Goal: Download file/media

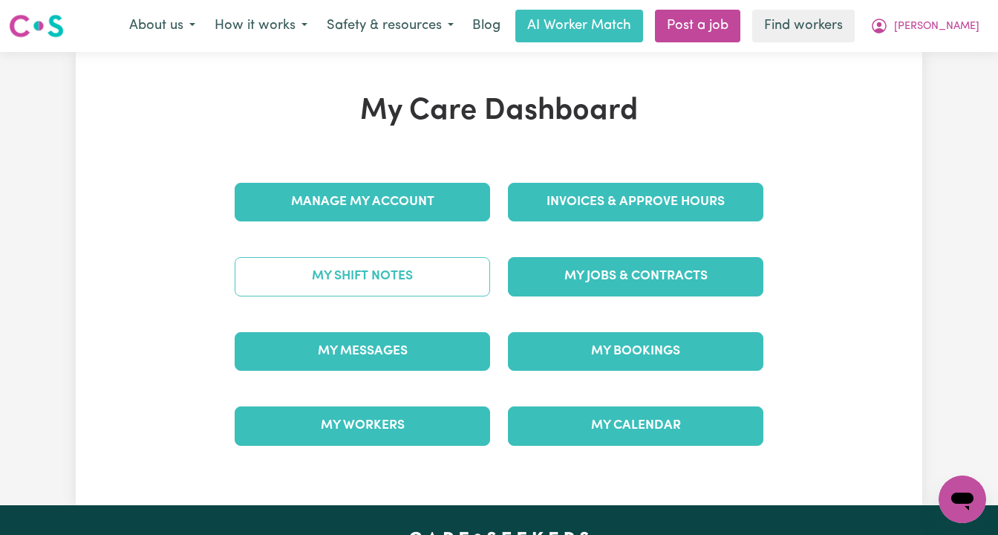
click at [408, 275] on link "My Shift Notes" at bounding box center [362, 276] width 255 height 39
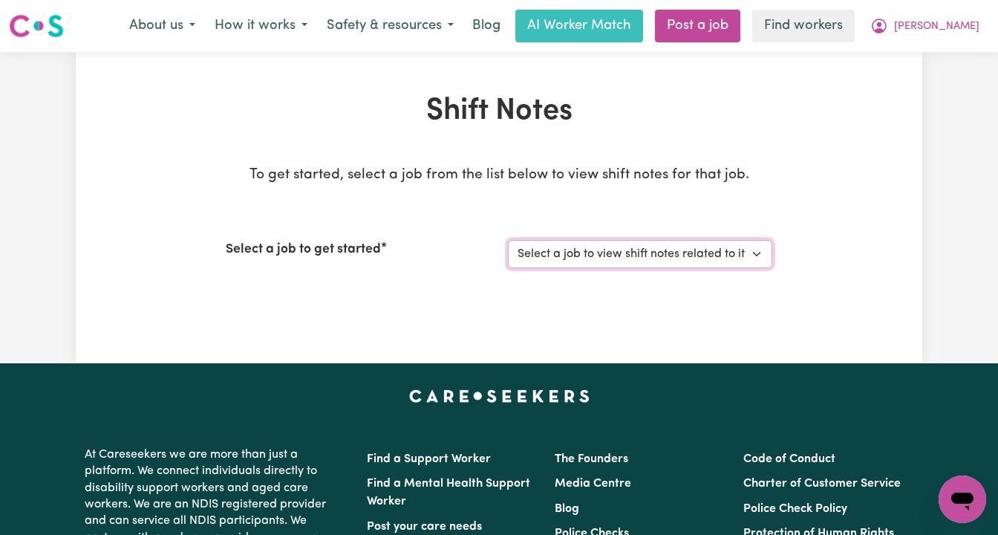
click at [581, 253] on select "Select a job to view shift notes related to it... Support Worker For Social Com…" at bounding box center [640, 254] width 264 height 28
select select "12237"
click at [508, 240] on select "Select a job to view shift notes related to it... Support Worker For Social Com…" at bounding box center [640, 254] width 264 height 28
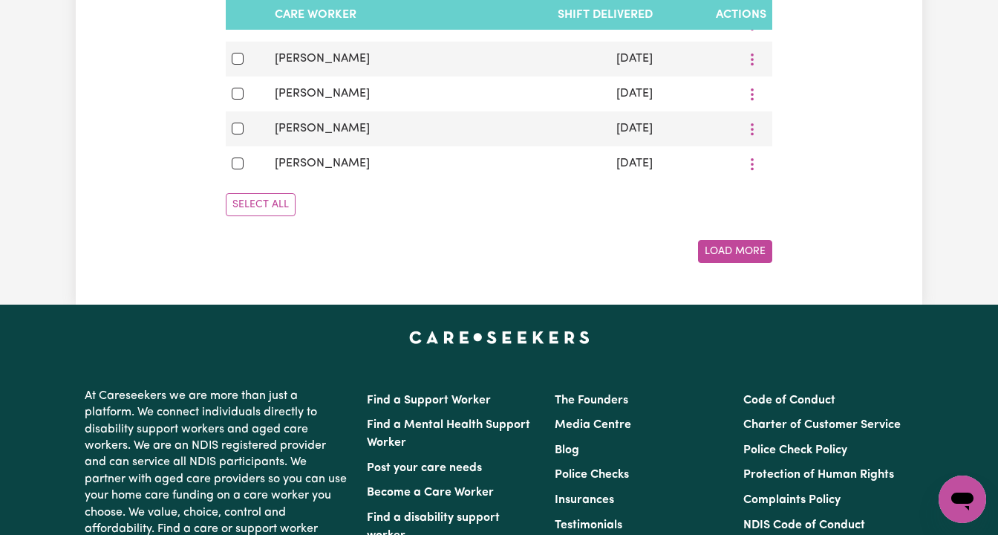
scroll to position [995, 0]
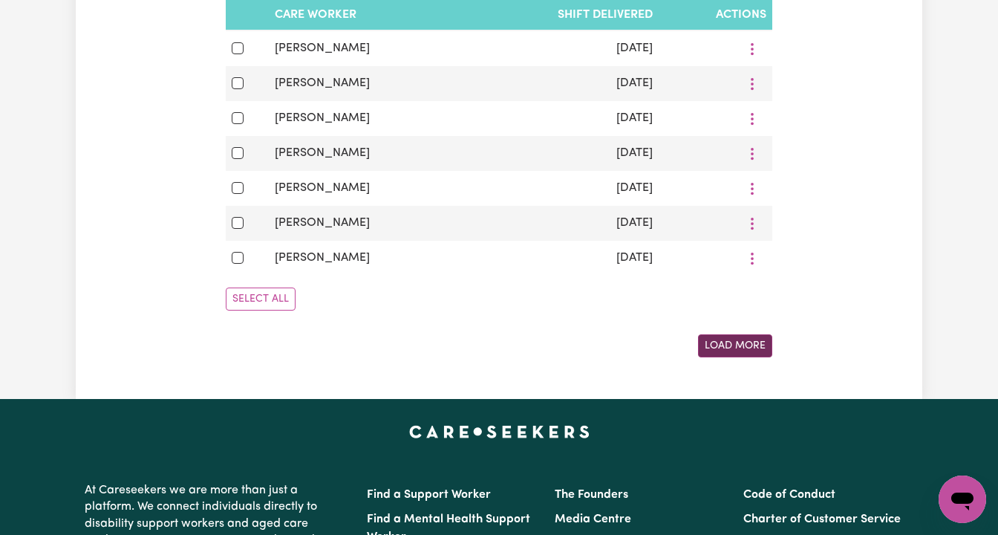
click at [724, 340] on button "Load More" at bounding box center [735, 345] width 74 height 23
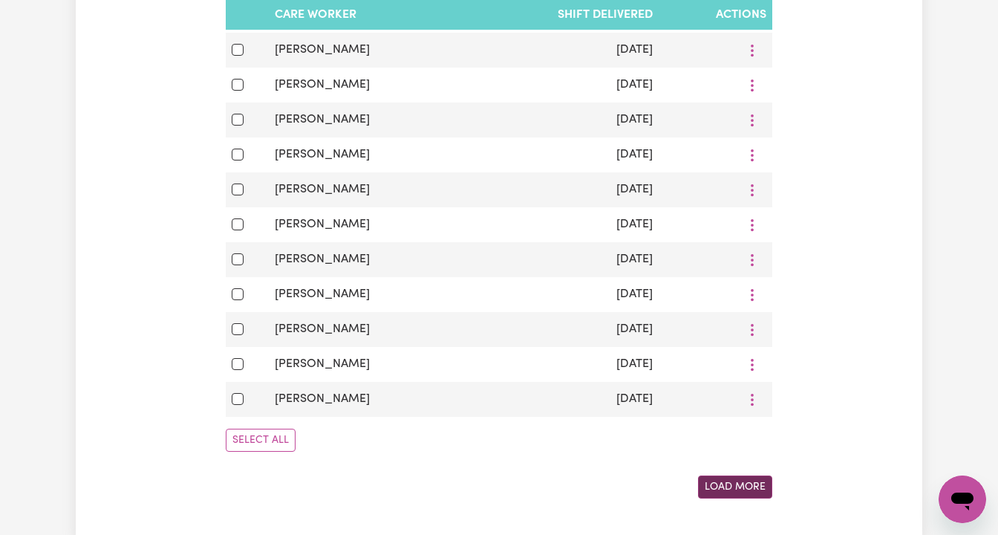
scroll to position [1732, 0]
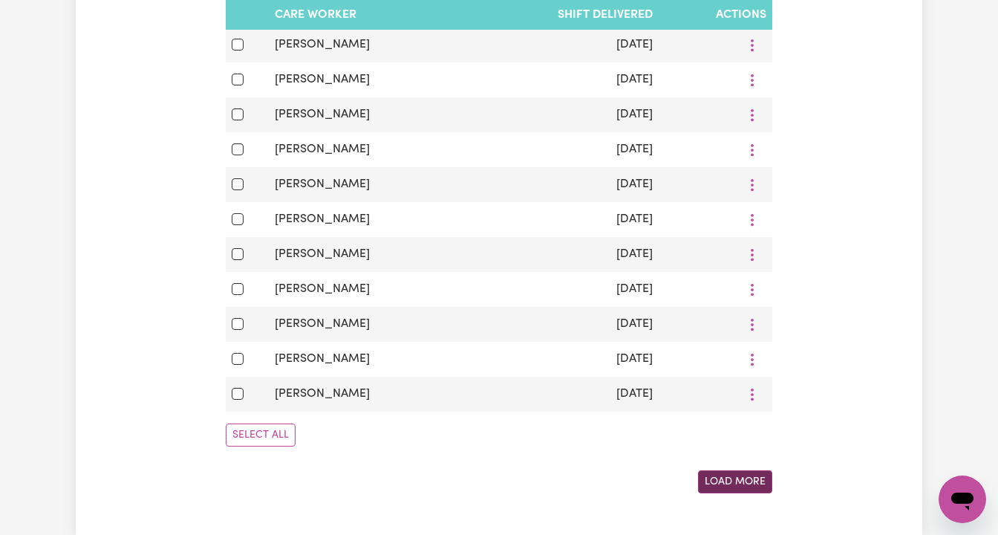
click at [743, 476] on button "Load More" at bounding box center [735, 481] width 74 height 23
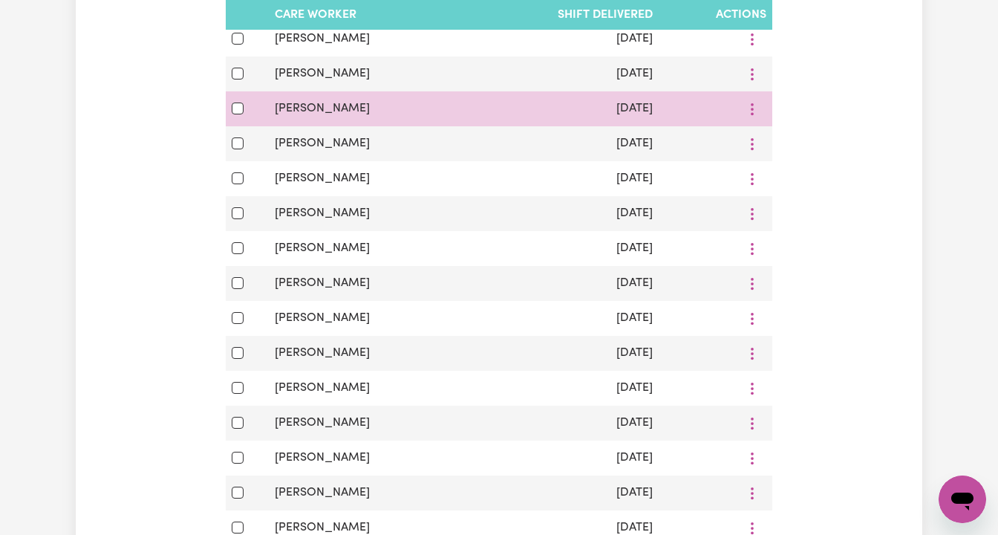
scroll to position [2013, 0]
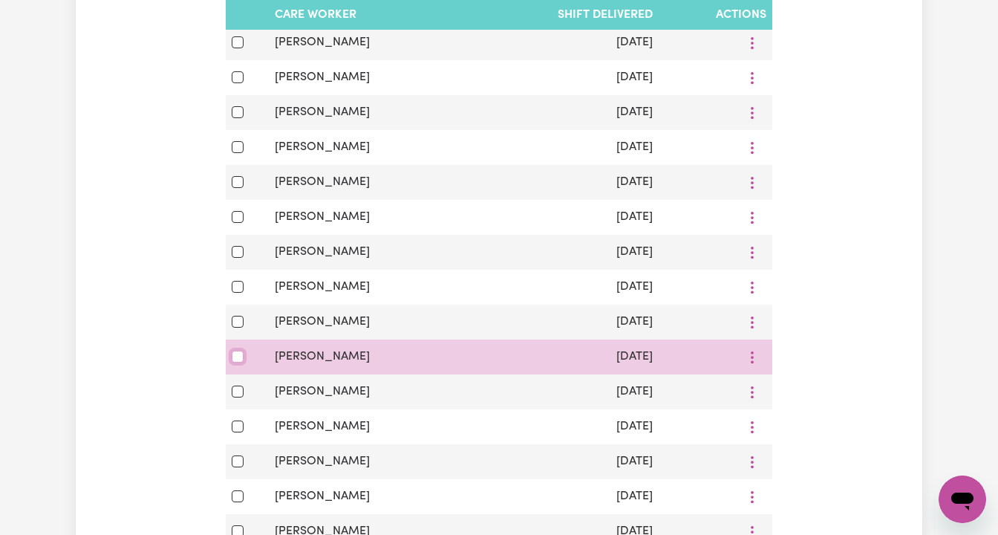
click at [238, 356] on input "checkbox" at bounding box center [238, 356] width 12 height 12
checkbox input "true"
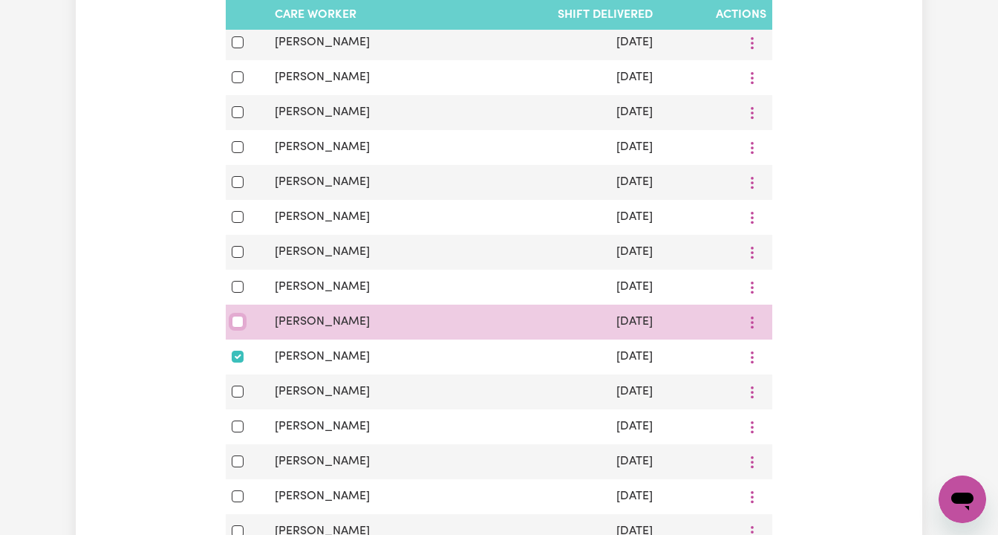
click at [233, 324] on input "checkbox" at bounding box center [238, 322] width 12 height 12
checkbox input "true"
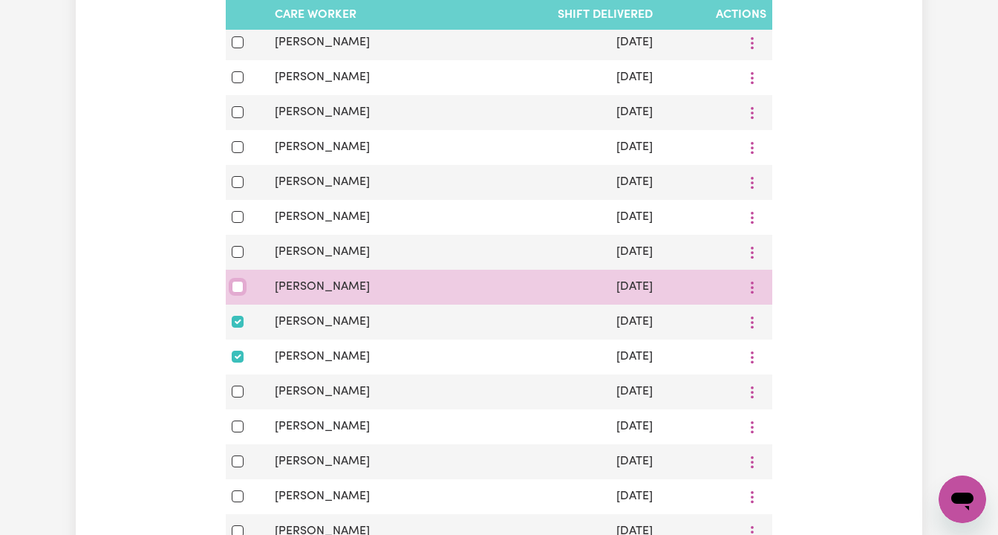
click at [232, 288] on input "checkbox" at bounding box center [238, 287] width 12 height 12
checkbox input "true"
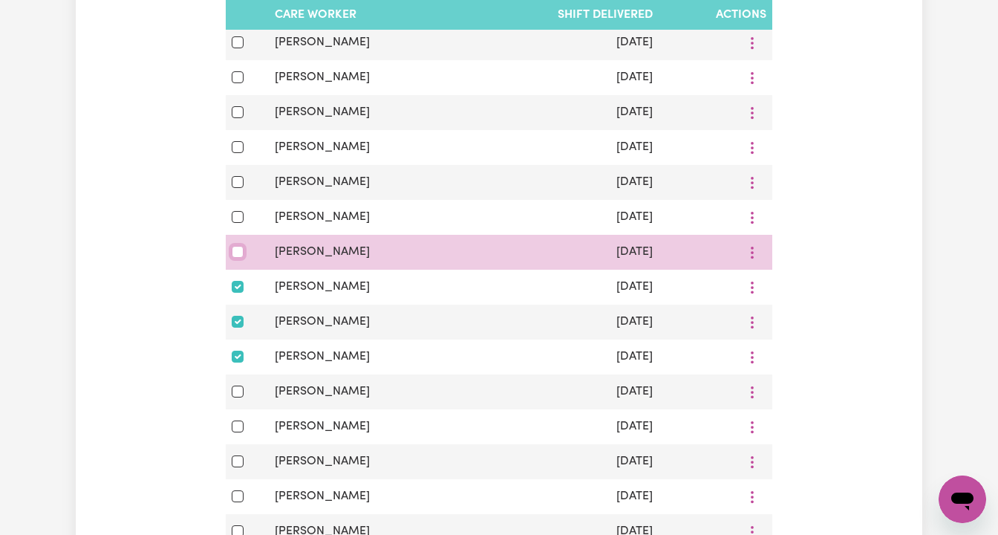
click at [236, 250] on input "checkbox" at bounding box center [238, 252] width 12 height 12
checkbox input "true"
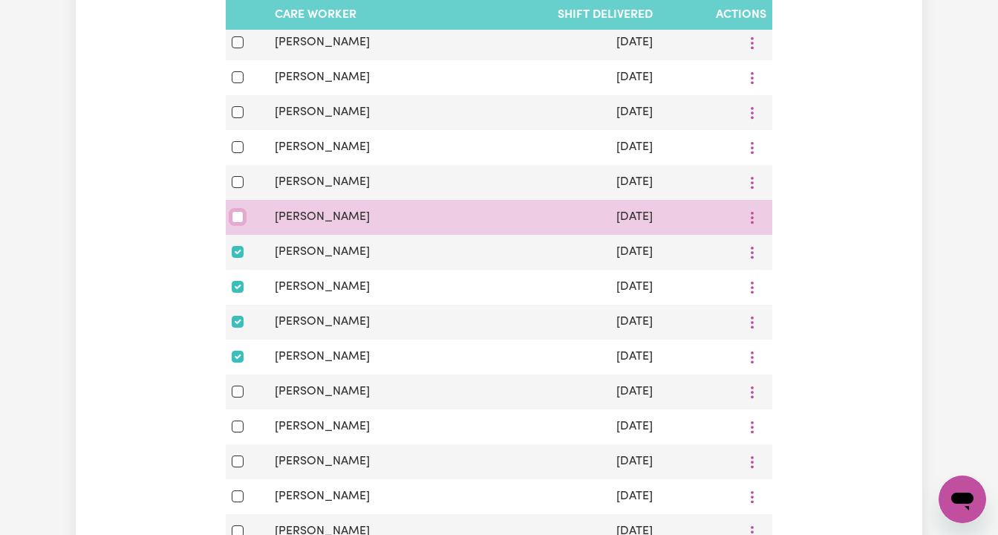
click at [237, 214] on input "checkbox" at bounding box center [238, 217] width 12 height 12
checkbox input "true"
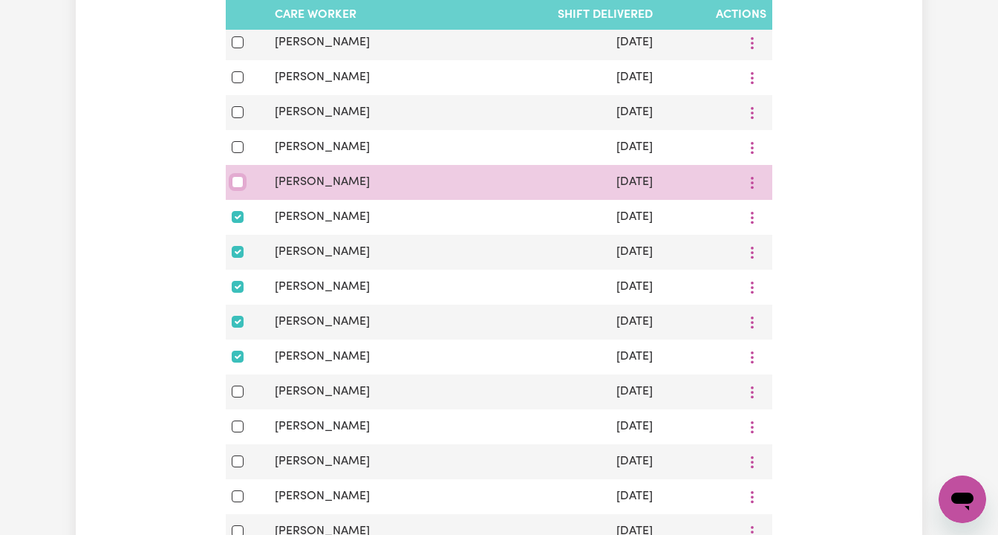
click at [238, 178] on input "checkbox" at bounding box center [238, 182] width 12 height 12
checkbox input "true"
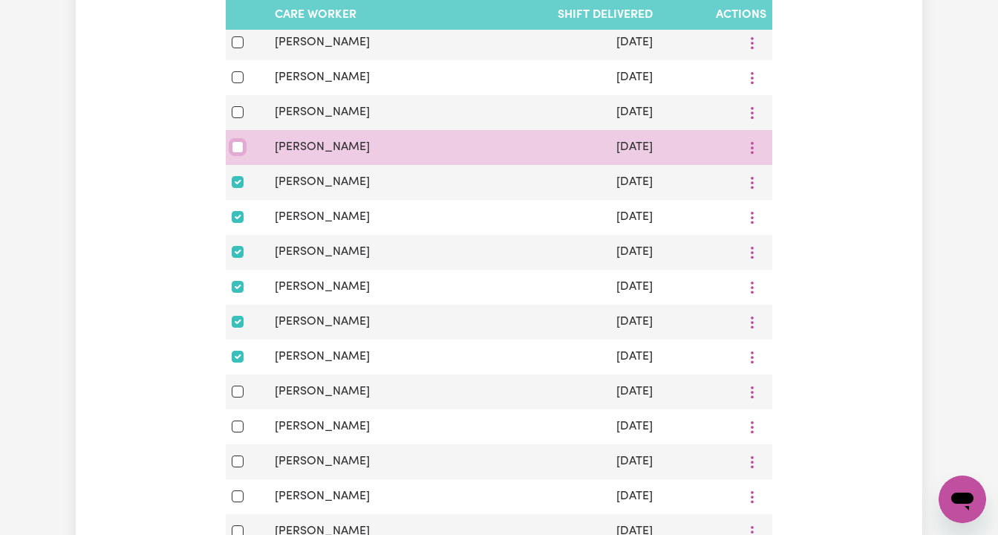
click at [236, 146] on input "checkbox" at bounding box center [238, 147] width 12 height 12
checkbox input "true"
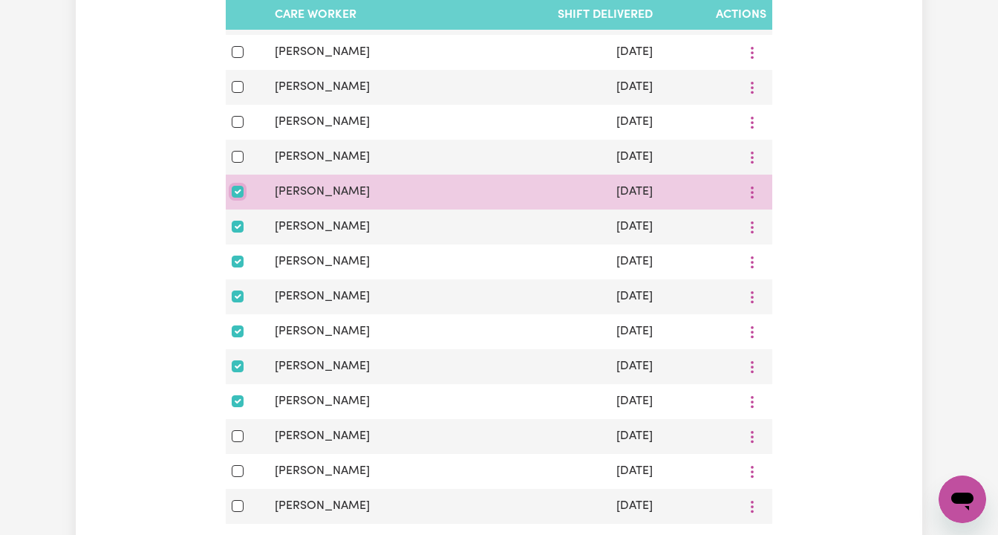
scroll to position [1968, 0]
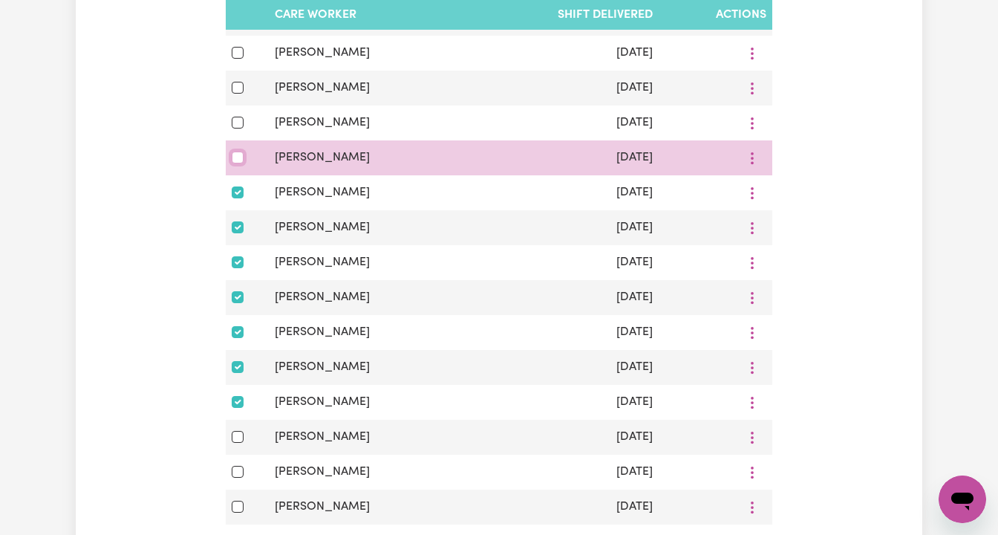
click at [237, 158] on input "checkbox" at bounding box center [238, 157] width 12 height 12
checkbox input "true"
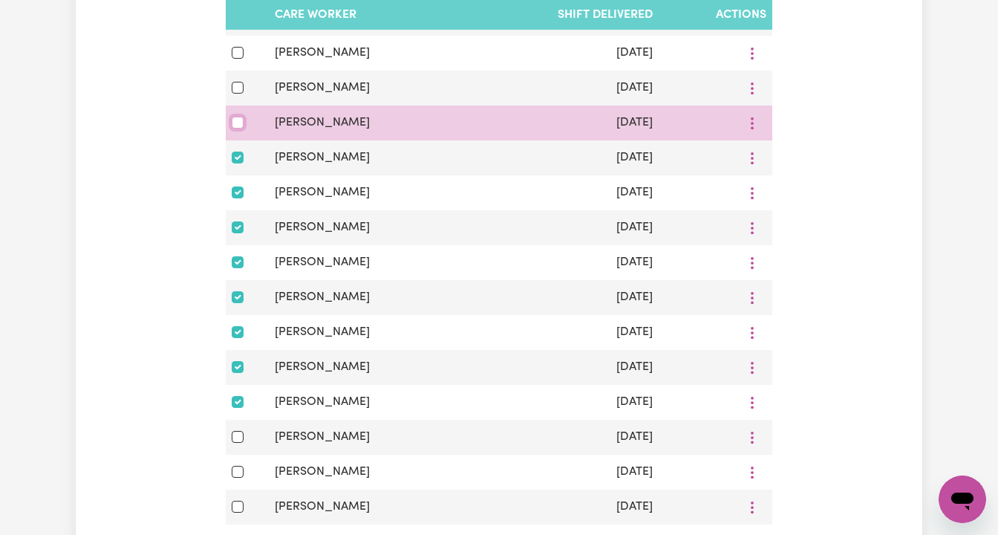
click at [243, 120] on input "checkbox" at bounding box center [238, 123] width 12 height 12
checkbox input "true"
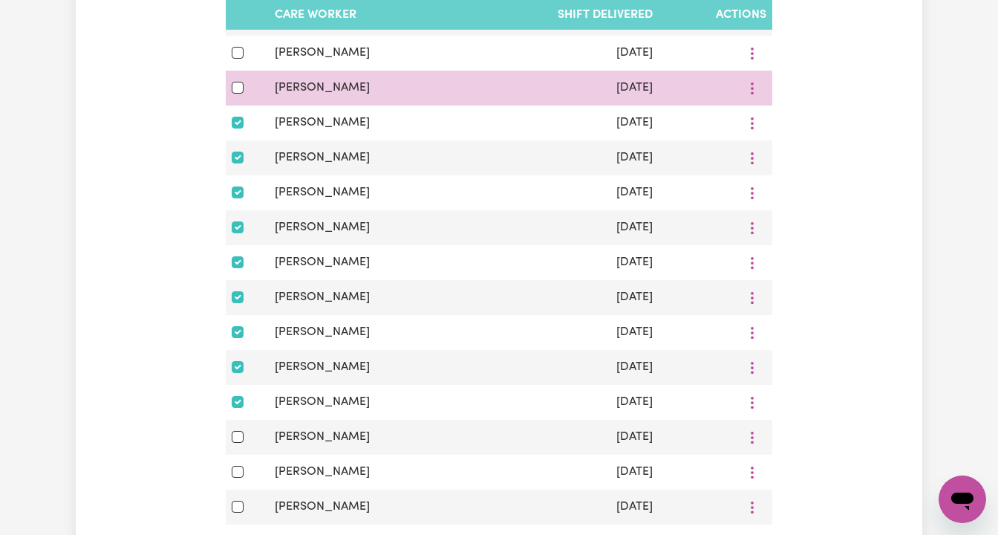
click at [244, 86] on div at bounding box center [247, 88] width 31 height 18
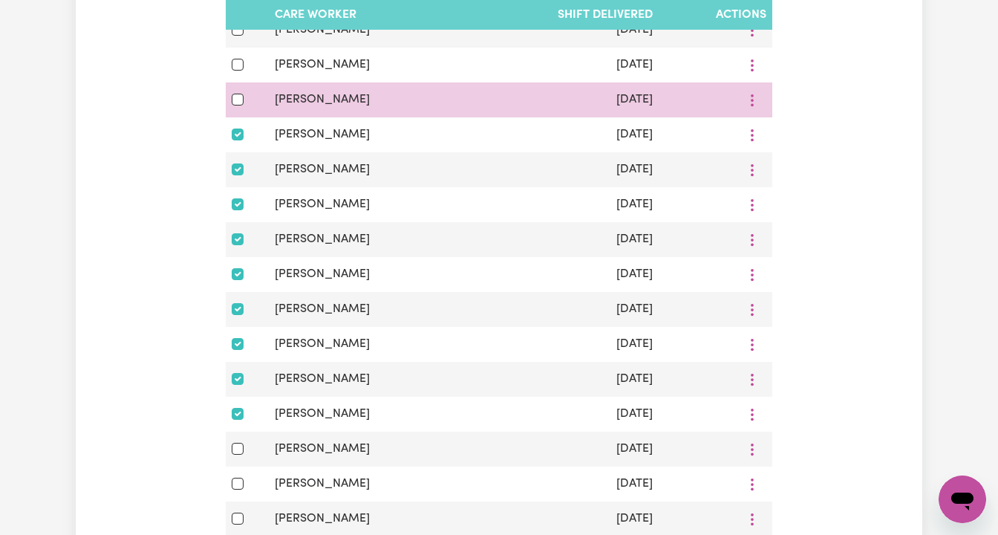
scroll to position [1955, 0]
click at [240, 96] on input "checkbox" at bounding box center [238, 100] width 12 height 12
checkbox input "true"
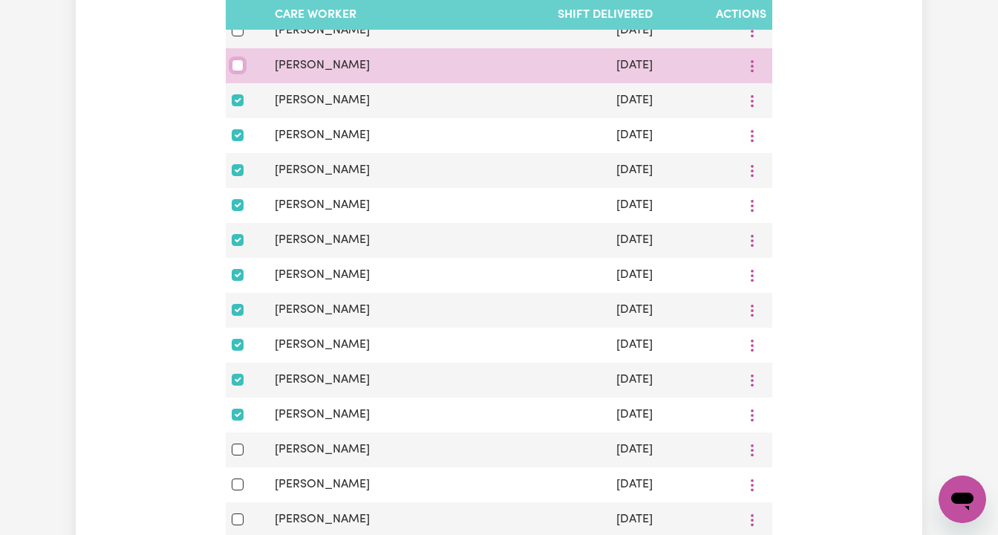
click at [236, 64] on input "checkbox" at bounding box center [238, 65] width 12 height 12
checkbox input "true"
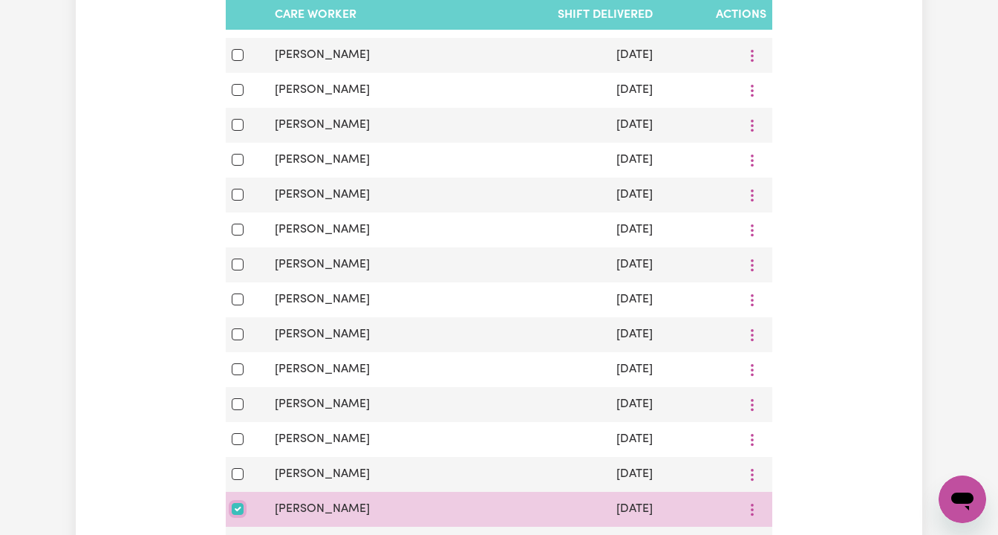
scroll to position [1508, 0]
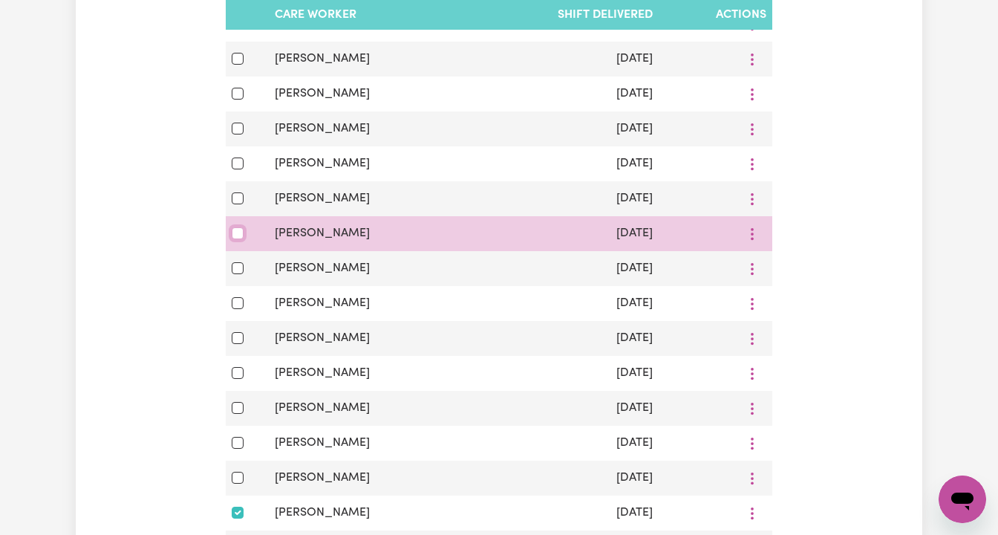
click at [234, 235] on input "checkbox" at bounding box center [238, 233] width 12 height 12
checkbox input "true"
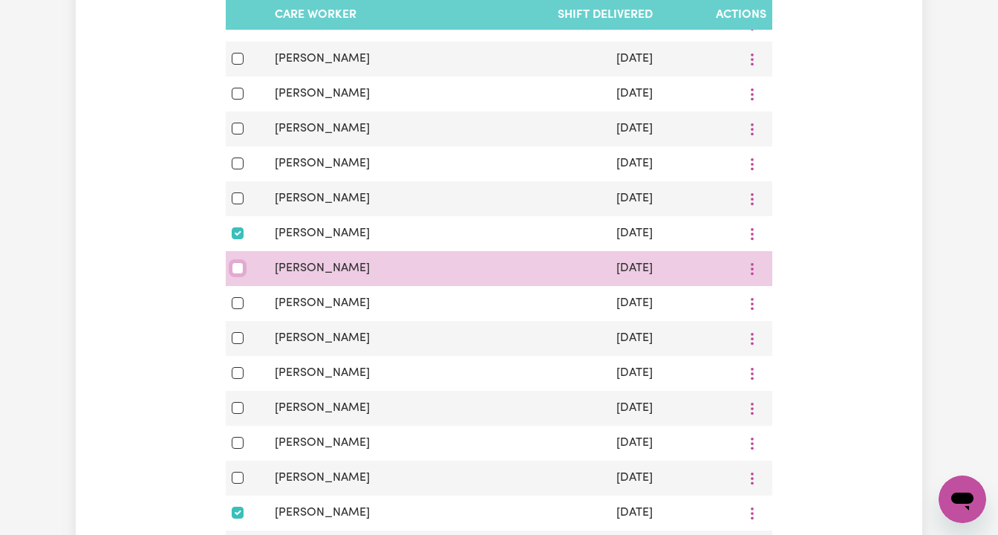
click at [239, 269] on input "checkbox" at bounding box center [238, 268] width 12 height 12
checkbox input "true"
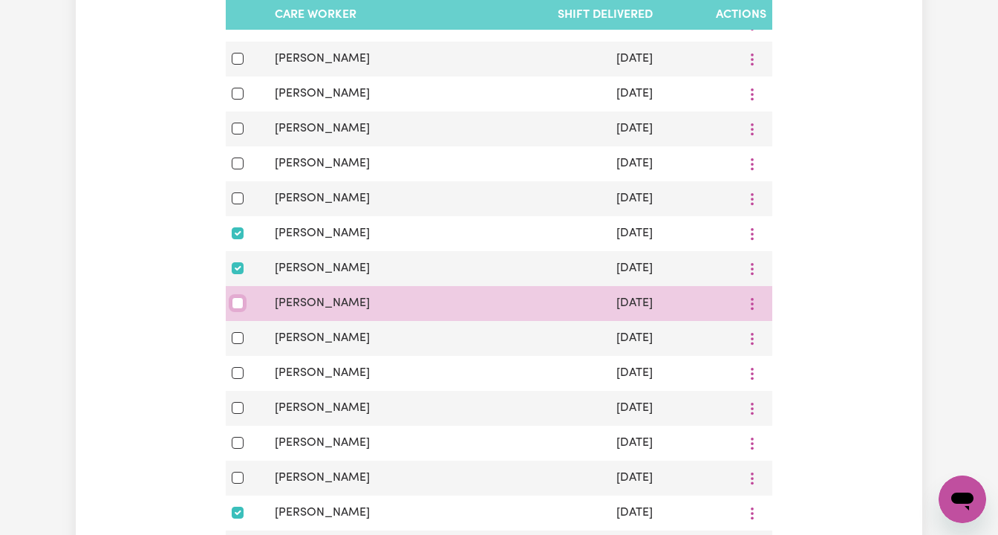
click at [236, 303] on input "checkbox" at bounding box center [238, 303] width 12 height 12
checkbox input "true"
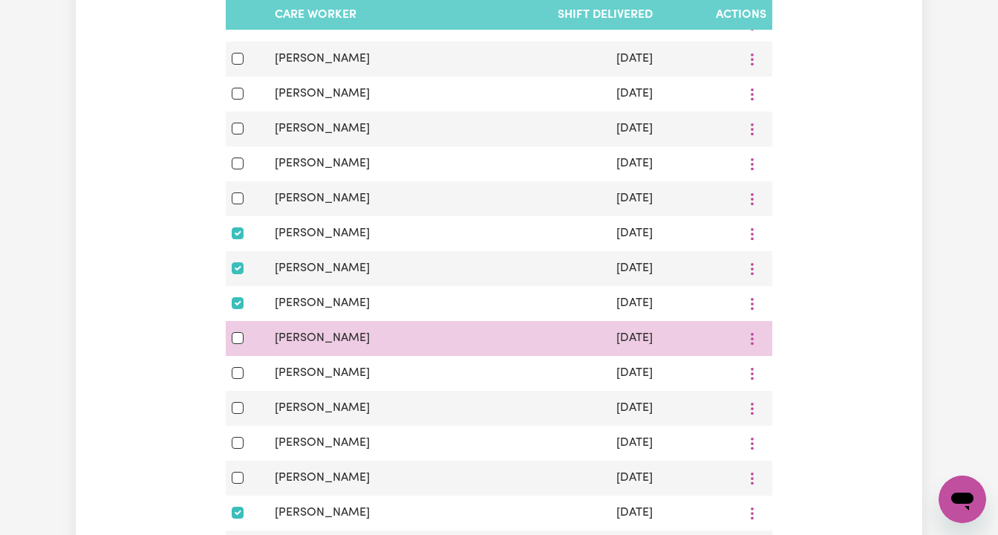
click at [236, 346] on div at bounding box center [247, 338] width 31 height 18
click at [236, 336] on input "checkbox" at bounding box center [238, 338] width 12 height 12
checkbox input "true"
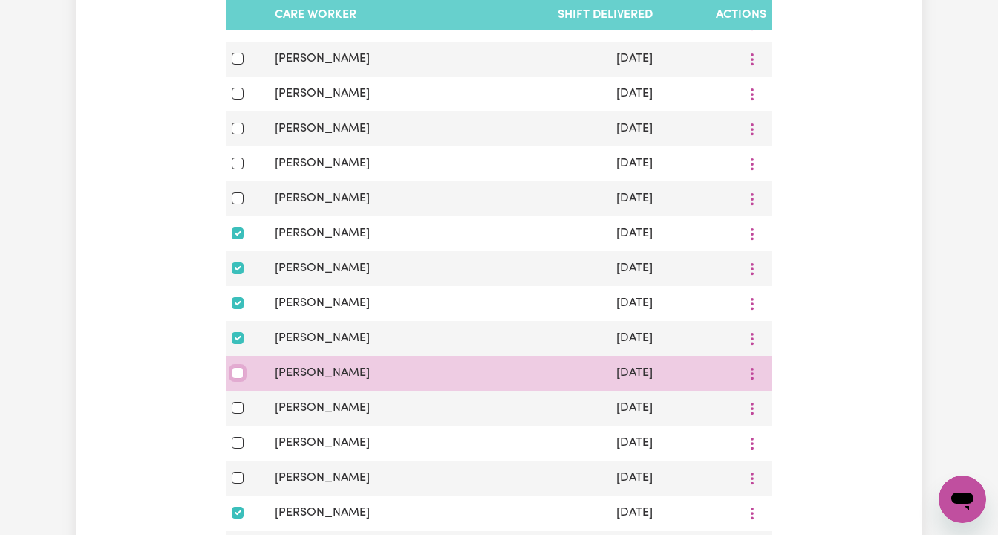
click at [235, 374] on input "checkbox" at bounding box center [238, 373] width 12 height 12
checkbox input "true"
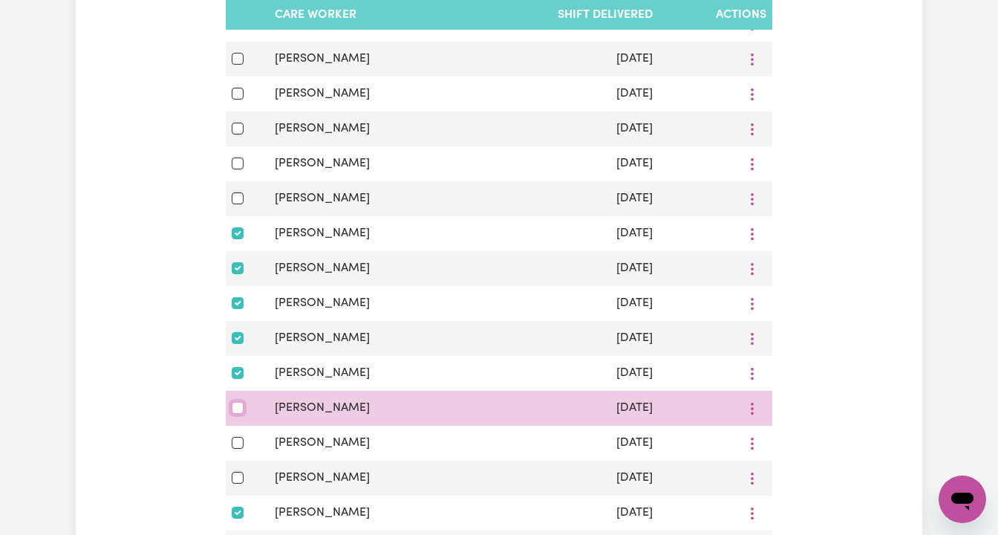
click at [235, 409] on input "checkbox" at bounding box center [238, 408] width 12 height 12
checkbox input "true"
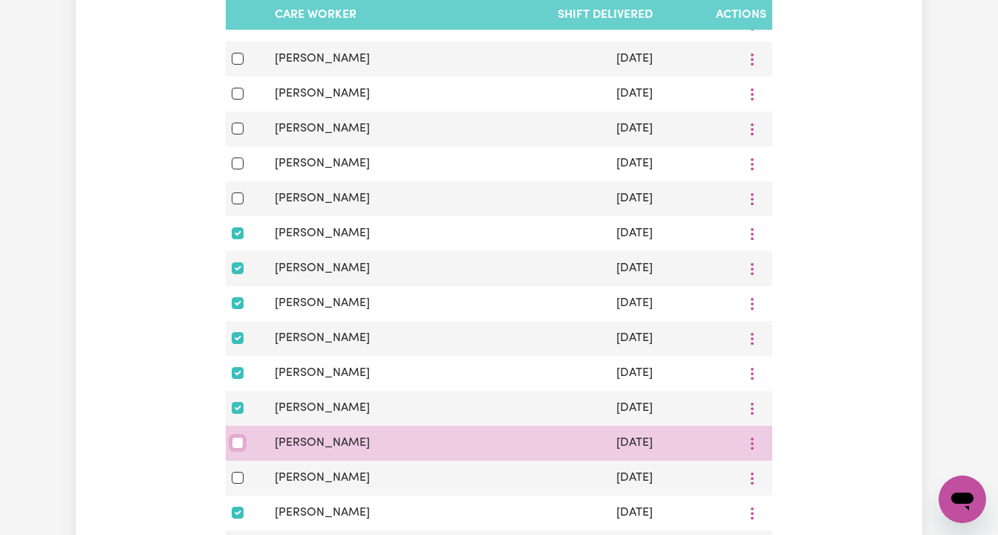
click at [235, 446] on input "checkbox" at bounding box center [238, 443] width 12 height 12
checkbox input "true"
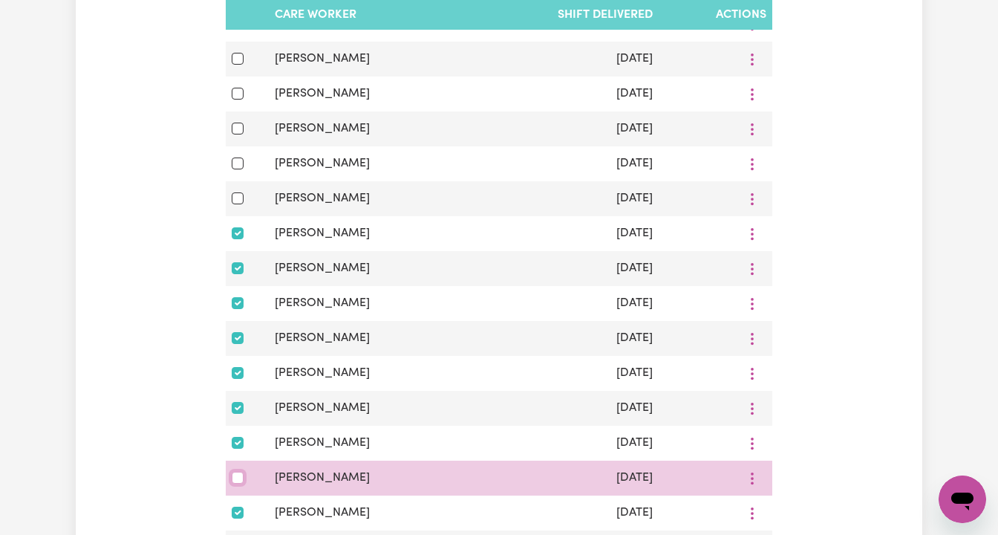
click at [236, 476] on input "checkbox" at bounding box center [238, 477] width 12 height 12
checkbox input "true"
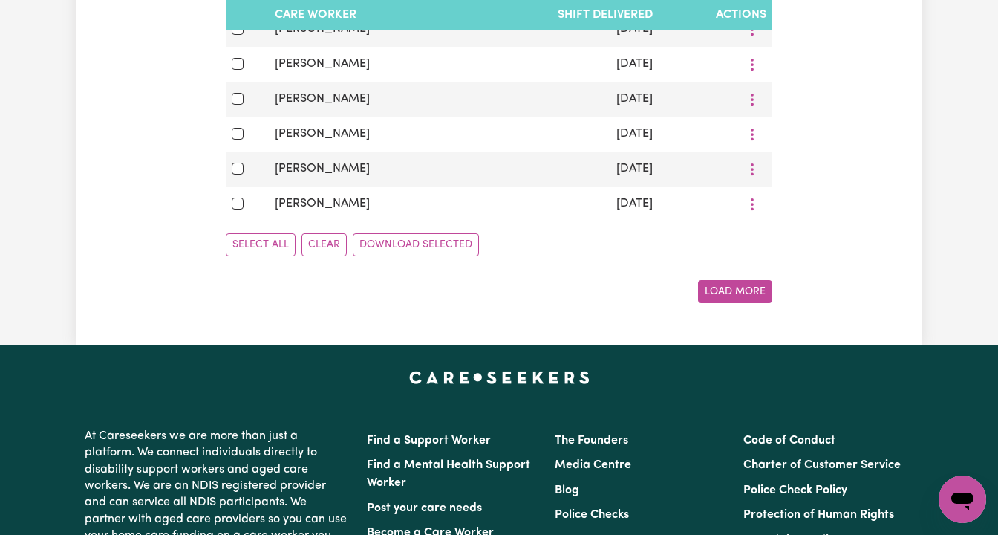
scroll to position [2751, 0]
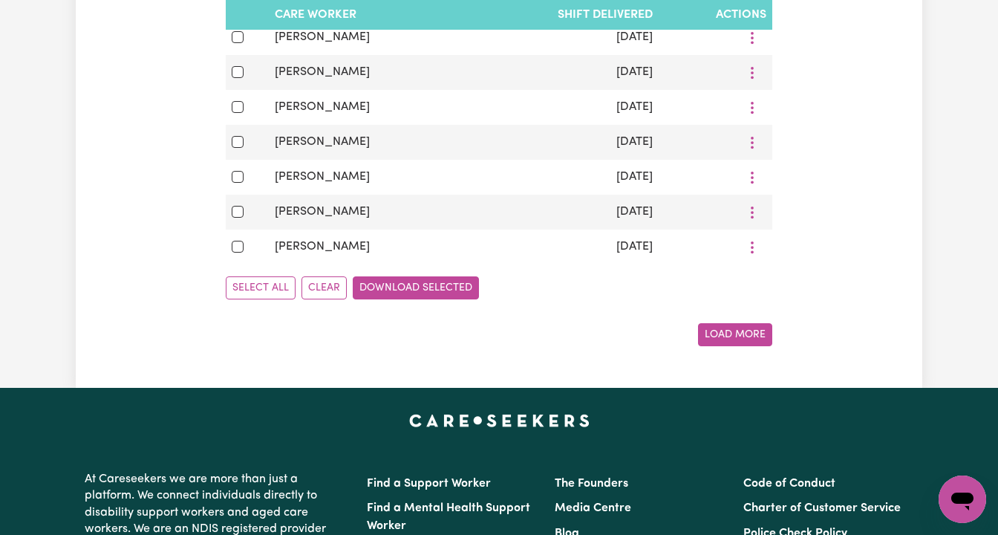
click at [414, 285] on button "Download Selected" at bounding box center [416, 287] width 126 height 23
click at [729, 330] on button "Load More" at bounding box center [735, 334] width 74 height 23
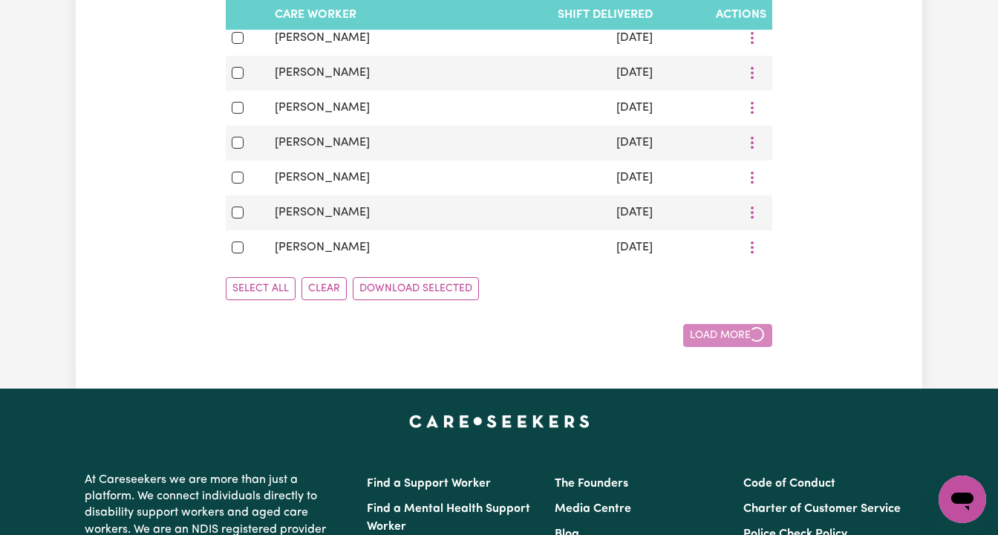
checkbox input "false"
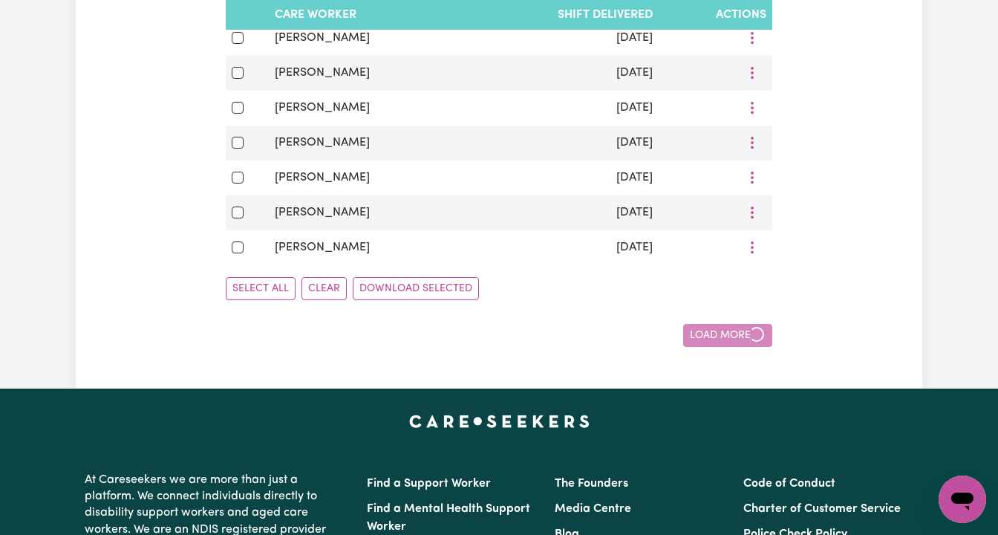
checkbox input "false"
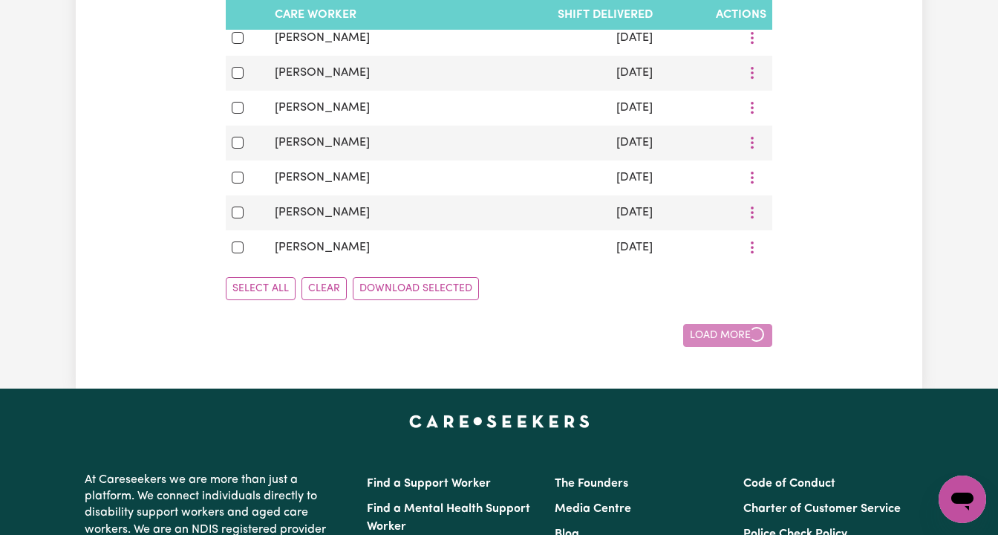
checkbox input "false"
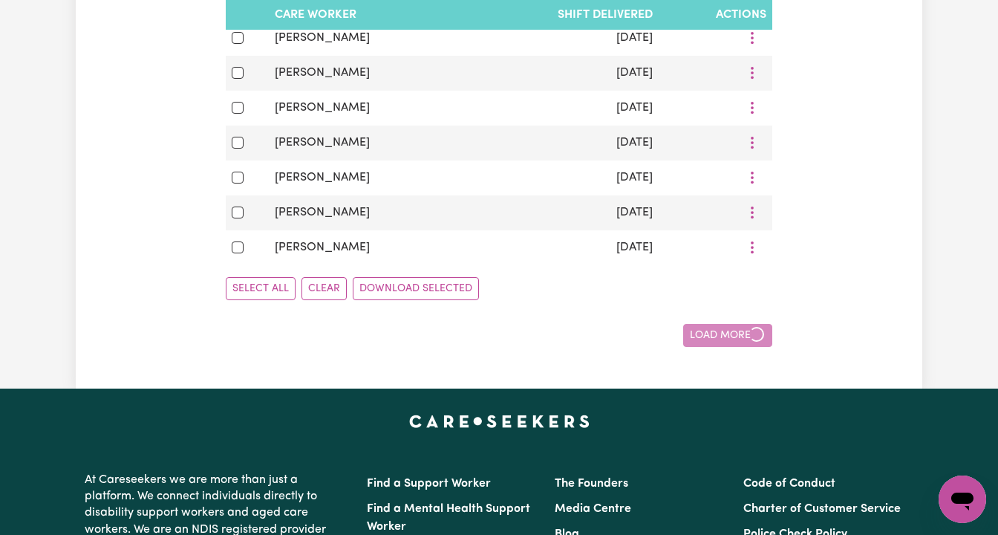
checkbox input "false"
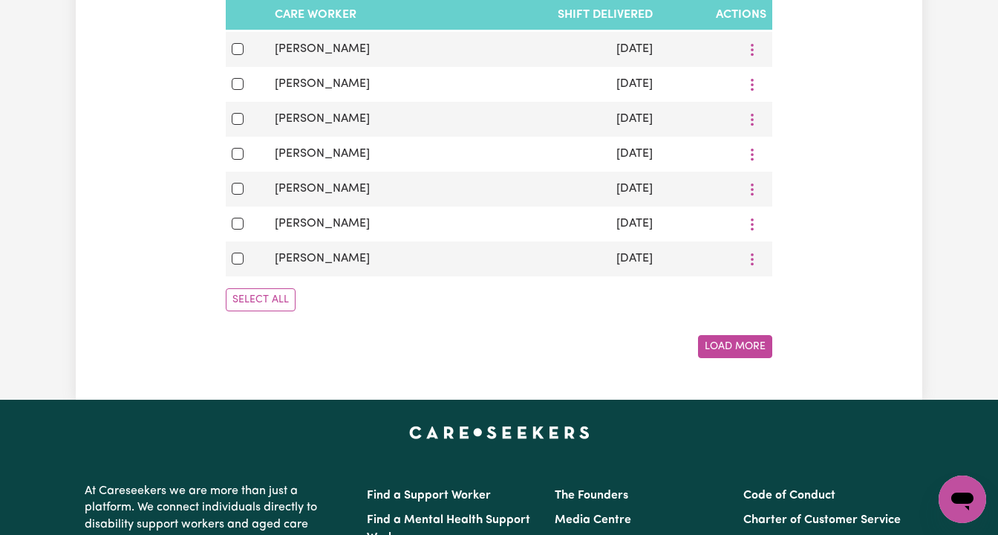
scroll to position [3808, 0]
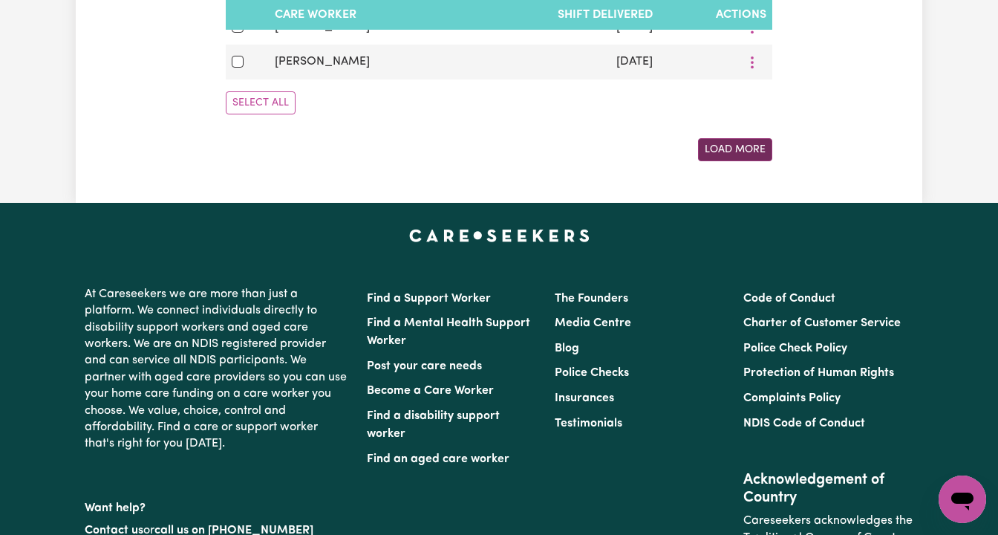
click at [740, 150] on button "Load More" at bounding box center [735, 149] width 74 height 23
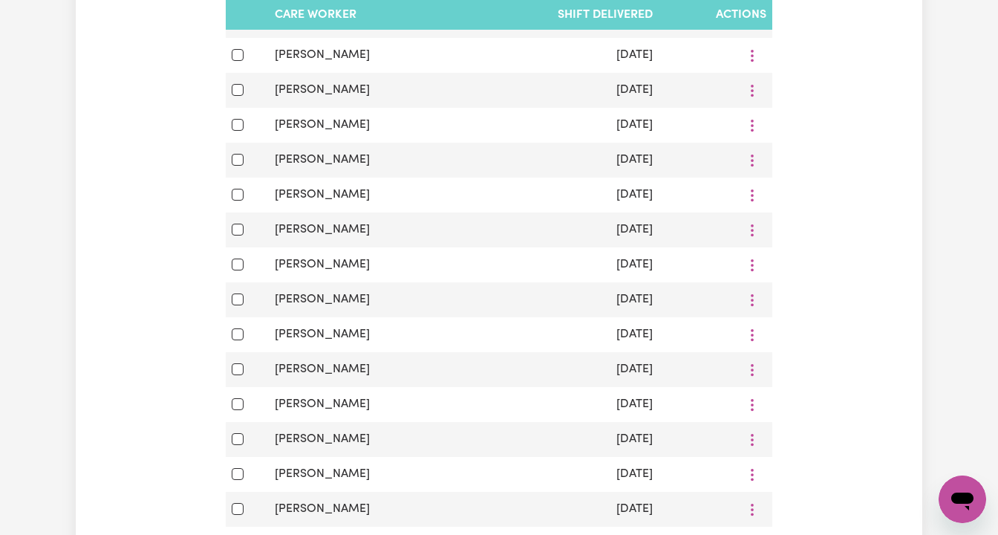
scroll to position [4133, 0]
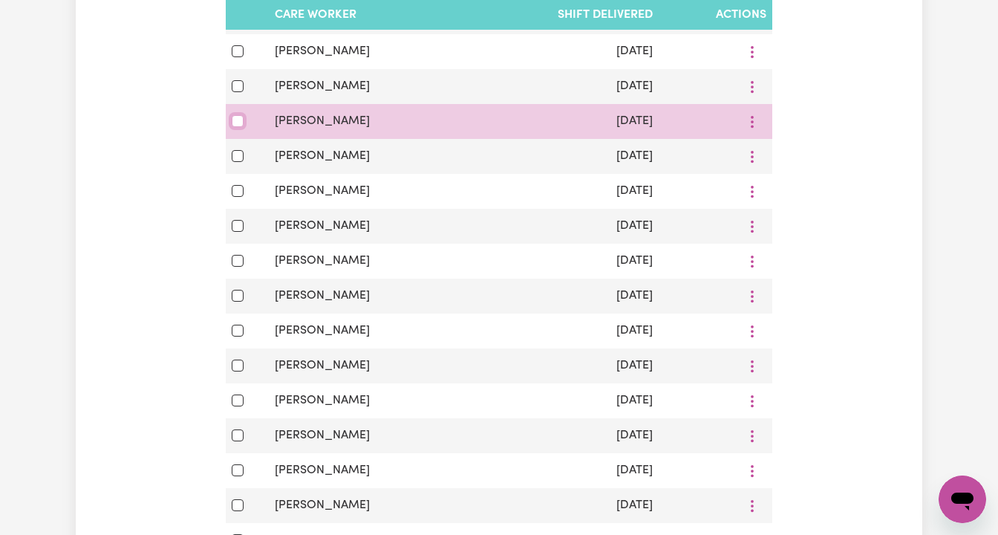
click at [232, 119] on input "checkbox" at bounding box center [238, 121] width 12 height 12
checkbox input "true"
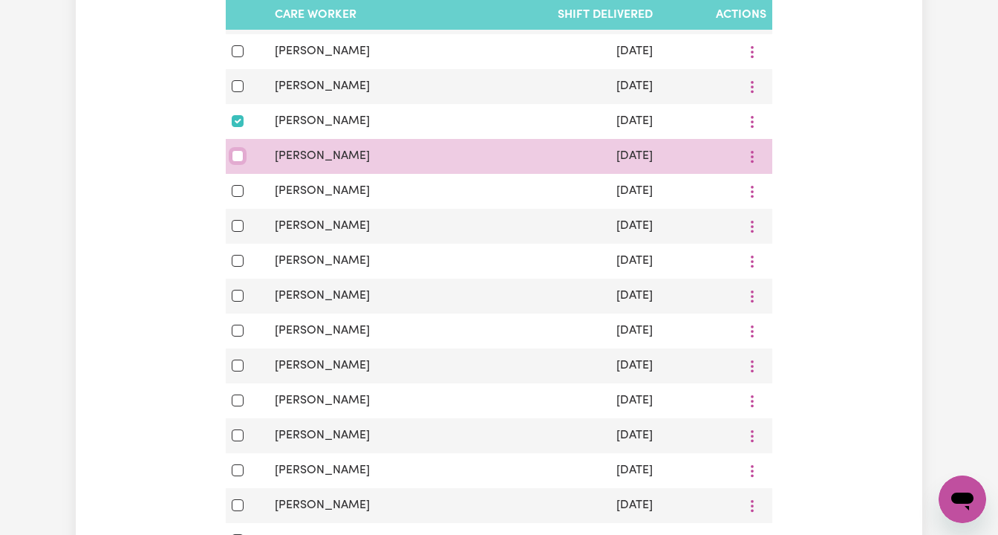
click at [237, 156] on input "checkbox" at bounding box center [238, 156] width 12 height 12
checkbox input "true"
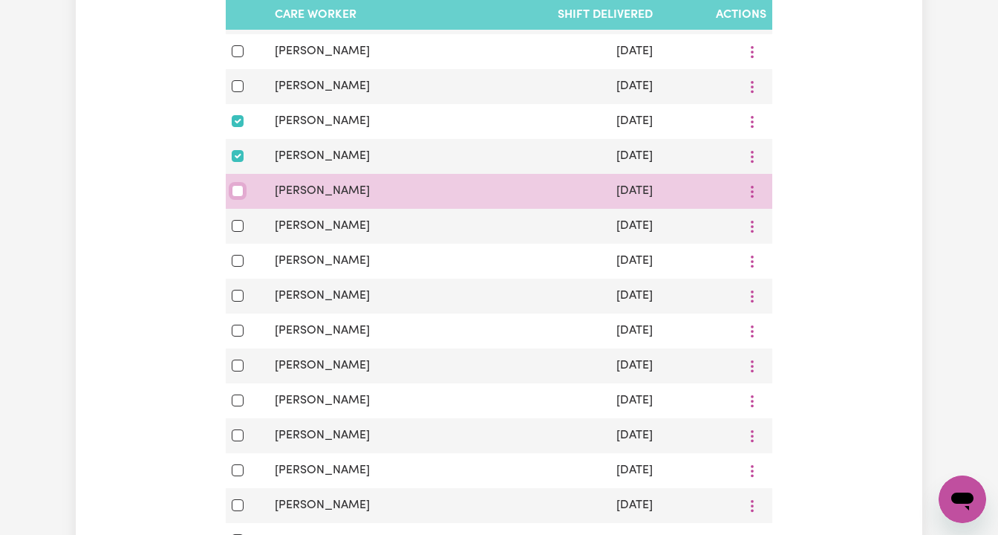
click at [235, 185] on input "checkbox" at bounding box center [238, 191] width 12 height 12
checkbox input "true"
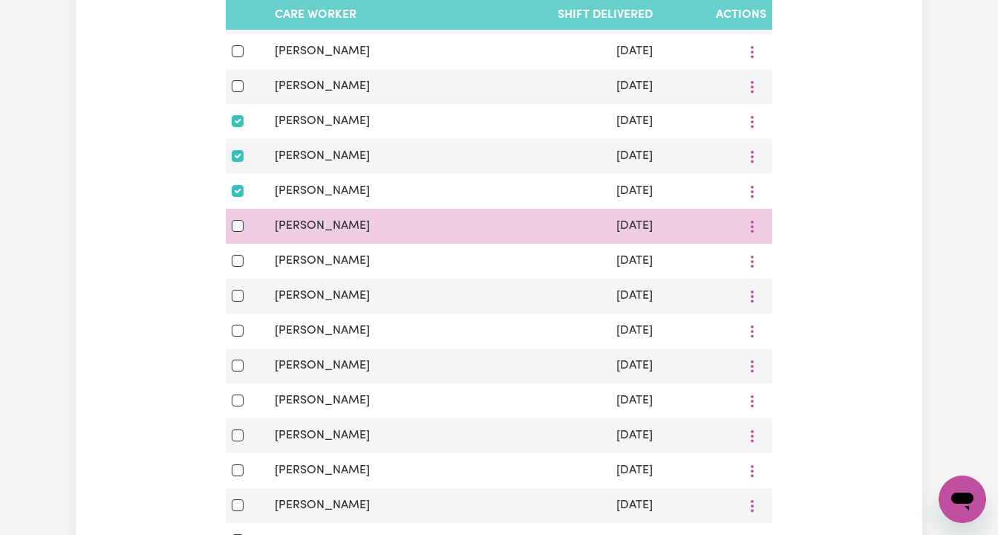
click at [229, 239] on td at bounding box center [247, 226] width 43 height 35
click at [234, 230] on input "checkbox" at bounding box center [238, 226] width 12 height 12
checkbox input "true"
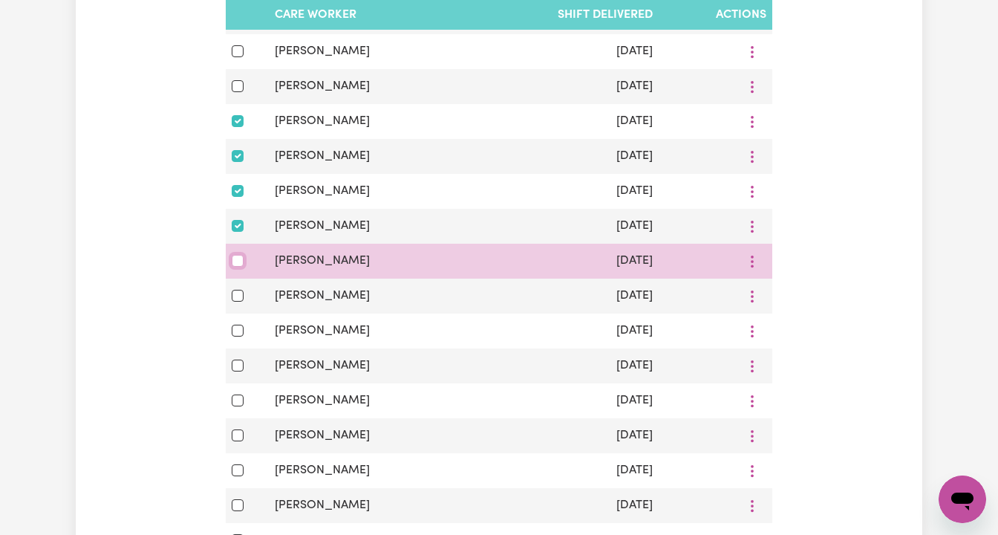
click at [236, 258] on input "checkbox" at bounding box center [238, 261] width 12 height 12
checkbox input "true"
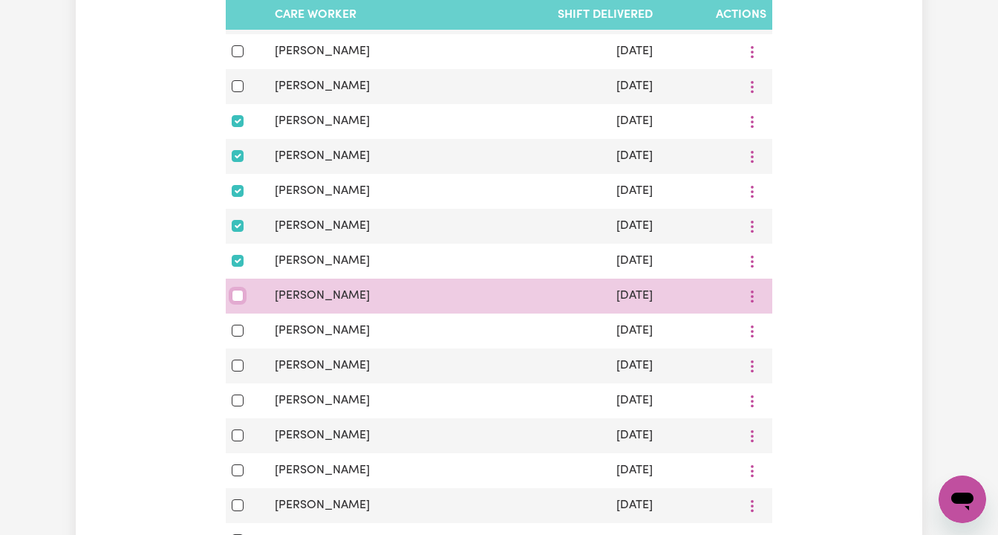
click at [234, 295] on input "checkbox" at bounding box center [238, 296] width 12 height 12
checkbox input "true"
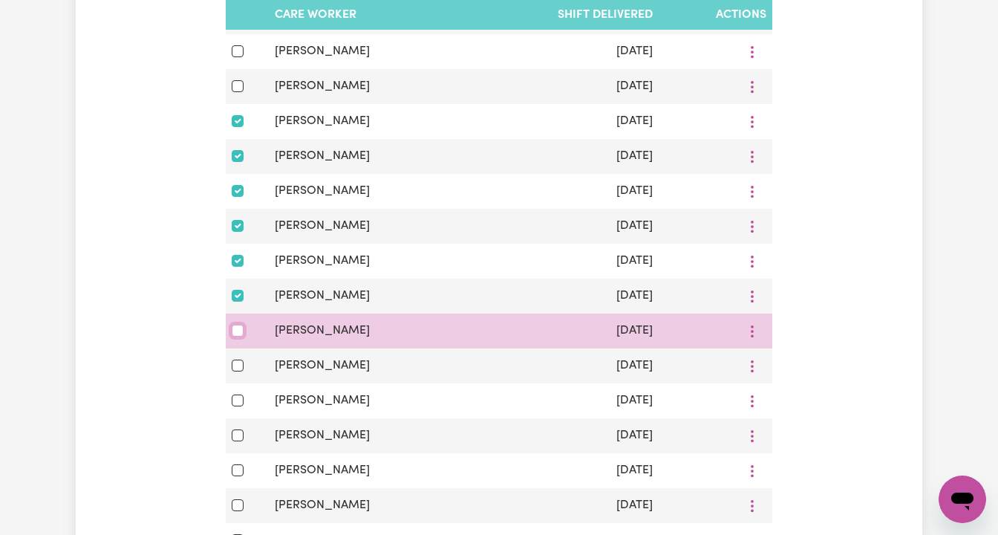
click at [239, 330] on input "checkbox" at bounding box center [238, 330] width 12 height 12
checkbox input "true"
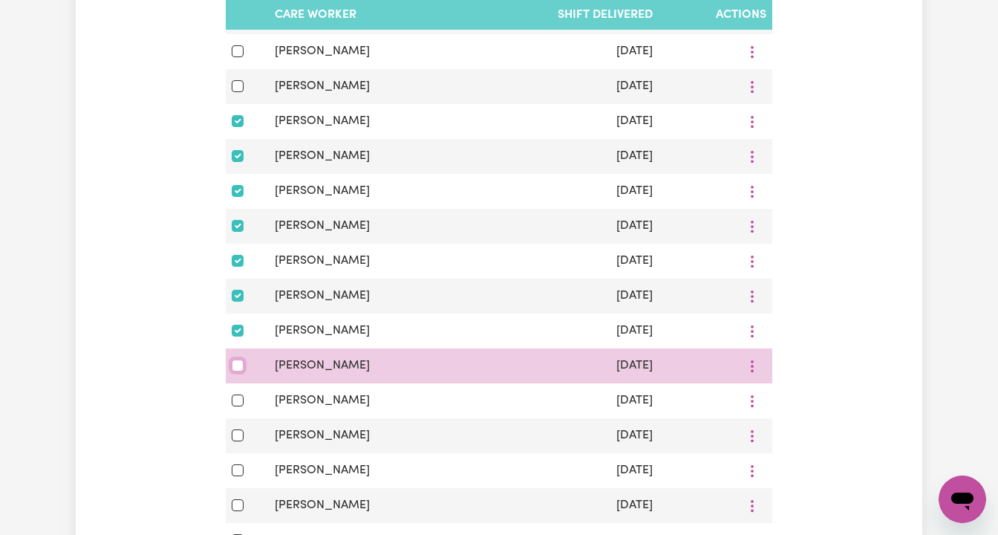
click at [236, 365] on input "checkbox" at bounding box center [238, 365] width 12 height 12
checkbox input "true"
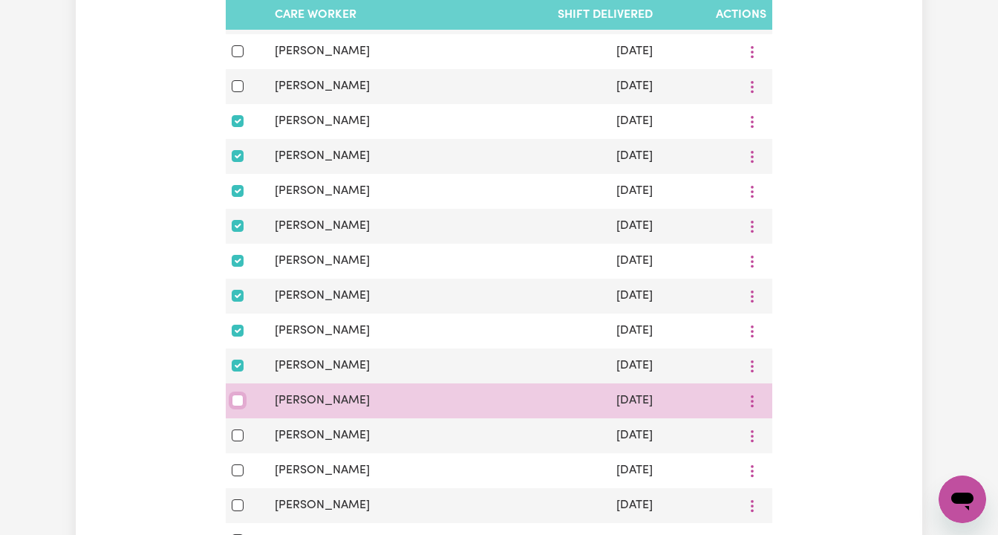
click at [239, 399] on input "checkbox" at bounding box center [238, 400] width 12 height 12
checkbox input "true"
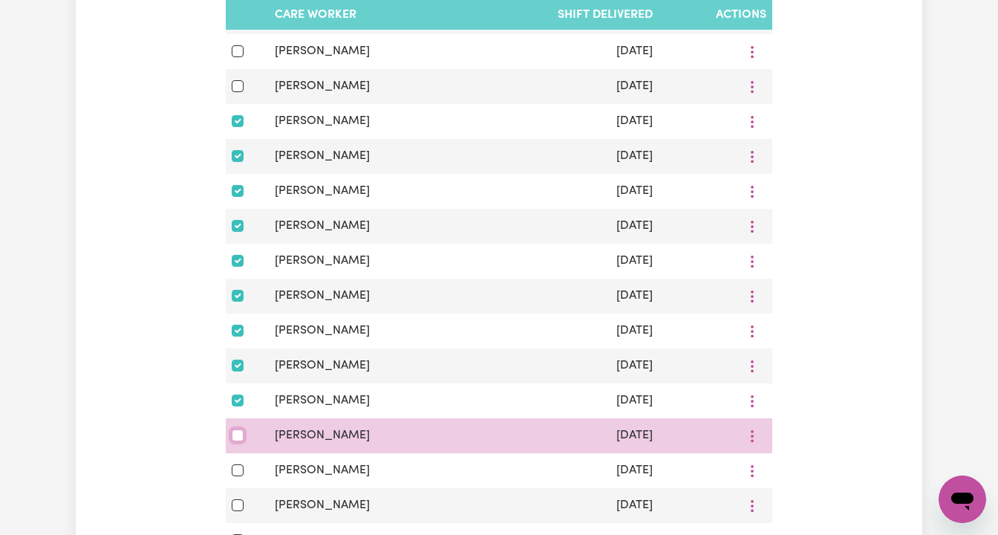
click at [237, 431] on input "checkbox" at bounding box center [238, 435] width 12 height 12
checkbox input "true"
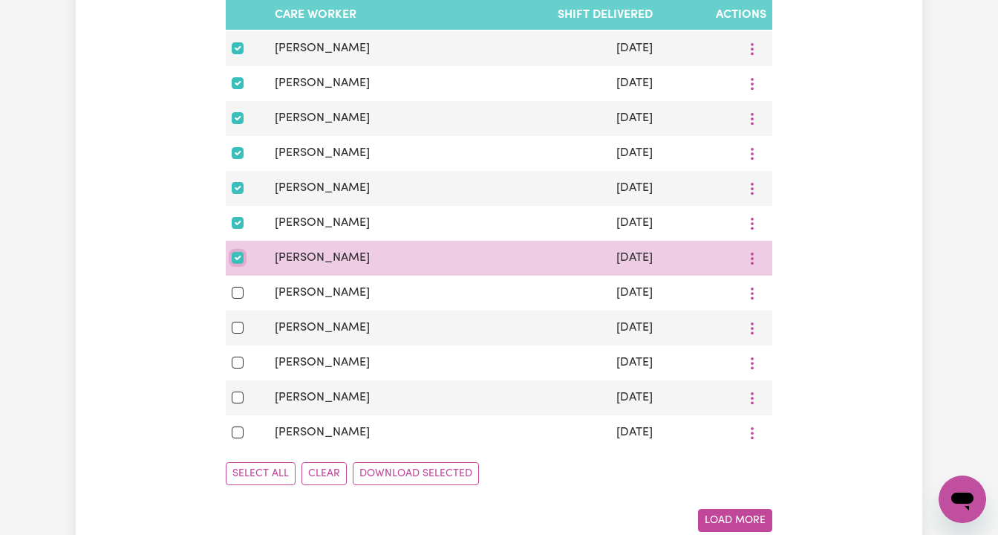
scroll to position [4318, 0]
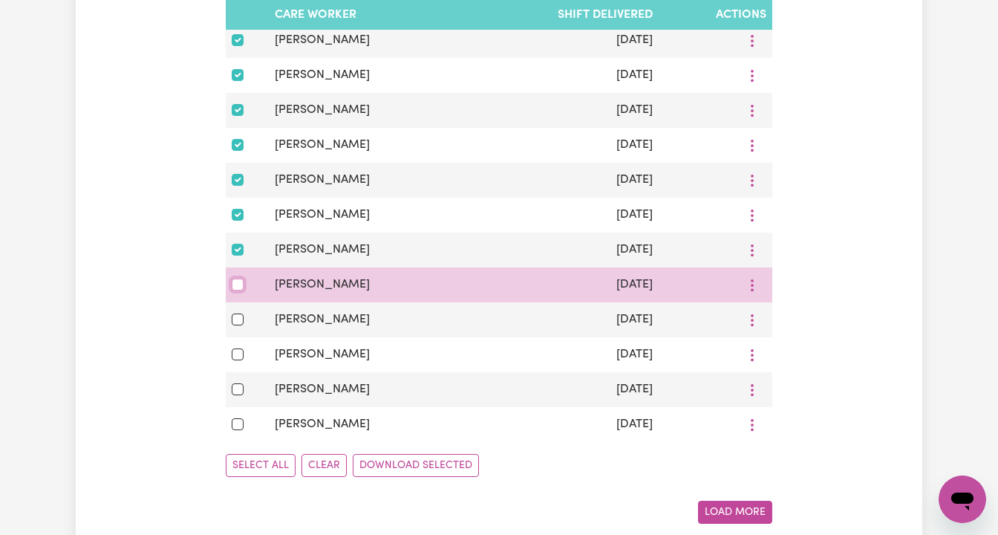
click at [236, 286] on input "checkbox" at bounding box center [238, 284] width 12 height 12
checkbox input "true"
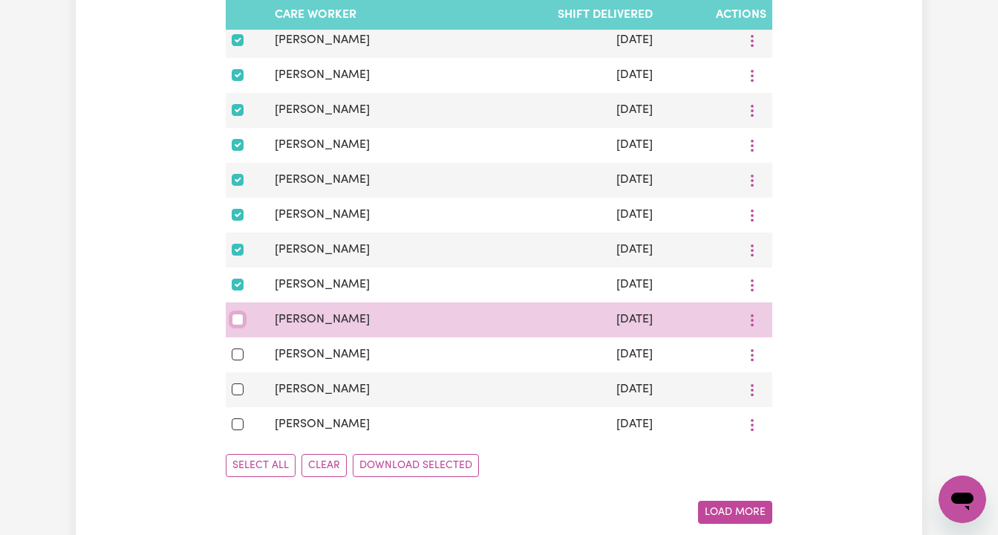
click at [235, 316] on input "checkbox" at bounding box center [238, 319] width 12 height 12
checkbox input "true"
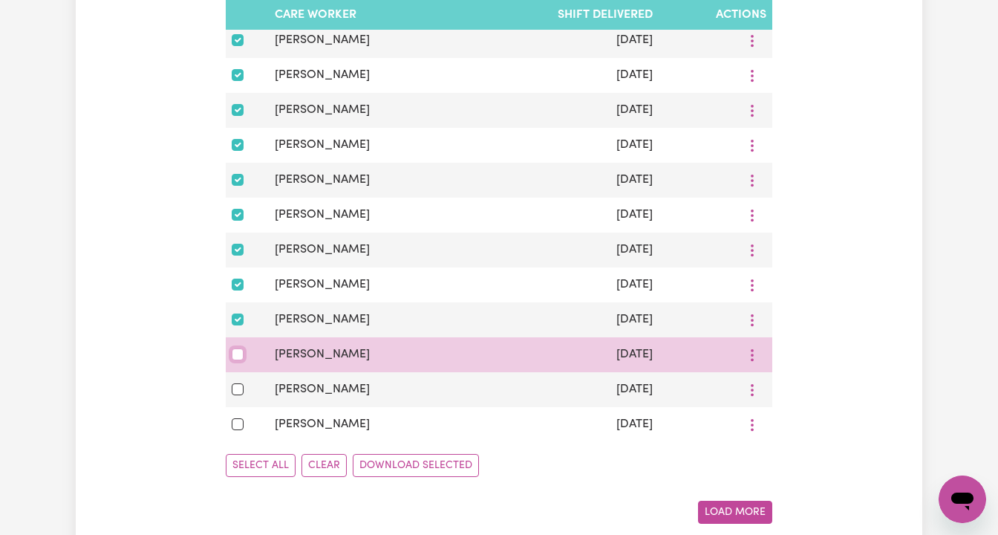
click at [237, 357] on input "checkbox" at bounding box center [238, 354] width 12 height 12
checkbox input "true"
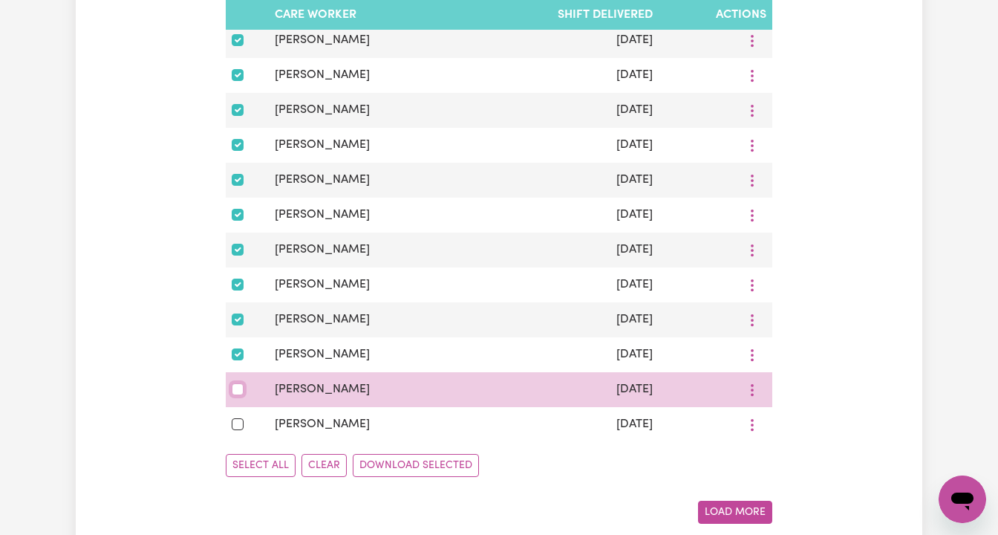
click at [236, 386] on input "checkbox" at bounding box center [238, 389] width 12 height 12
checkbox input "true"
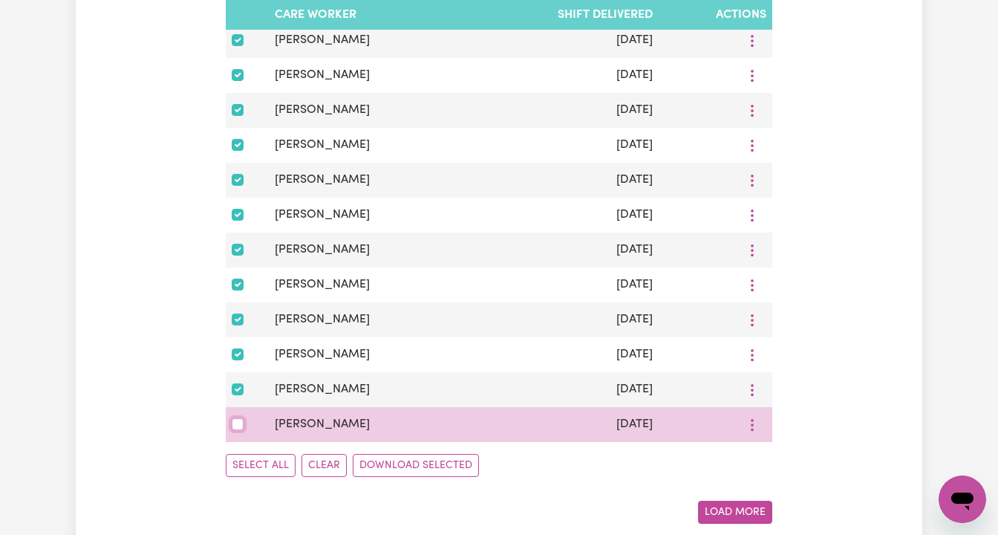
click at [239, 428] on input "checkbox" at bounding box center [238, 424] width 12 height 12
checkbox input "true"
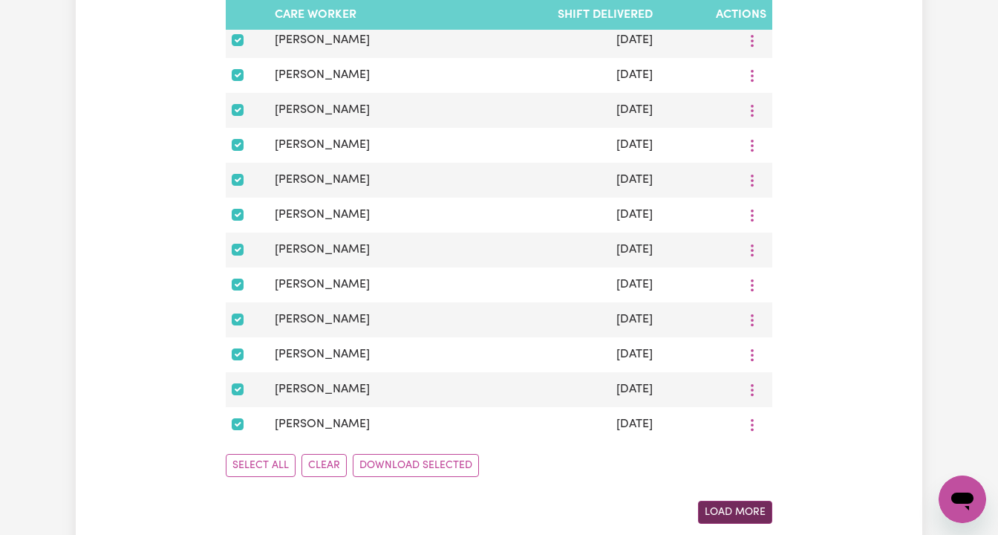
click at [722, 512] on button "Load More" at bounding box center [735, 511] width 74 height 23
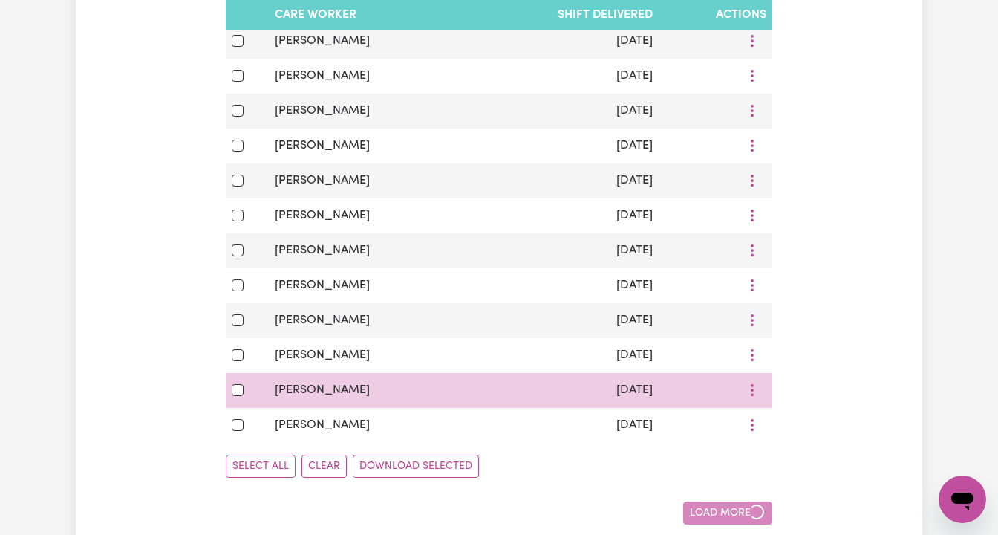
checkbox input "false"
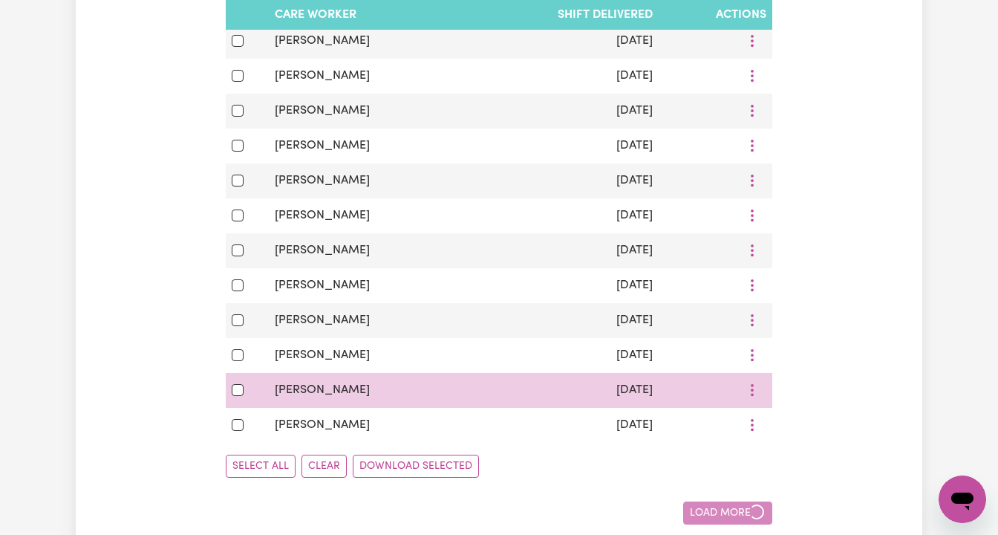
checkbox input "false"
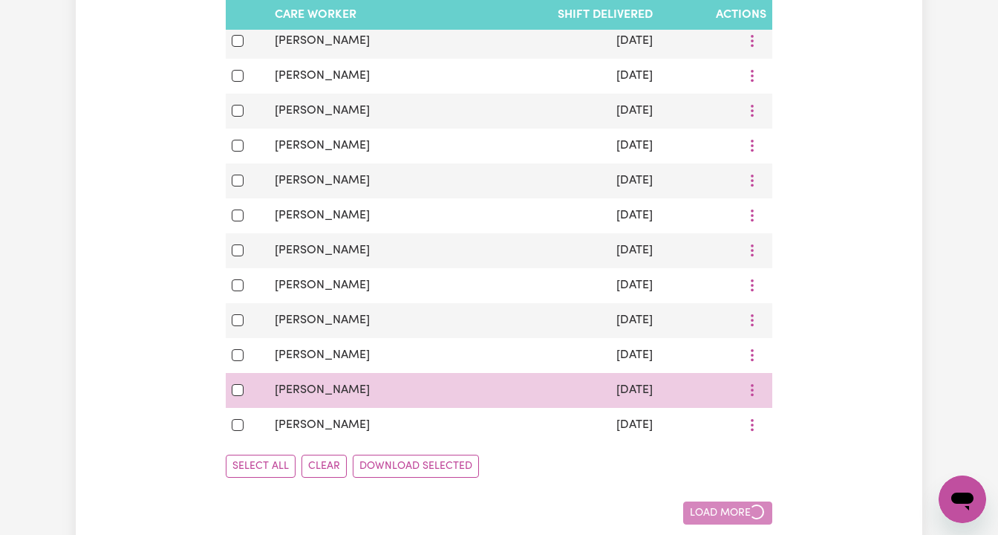
checkbox input "false"
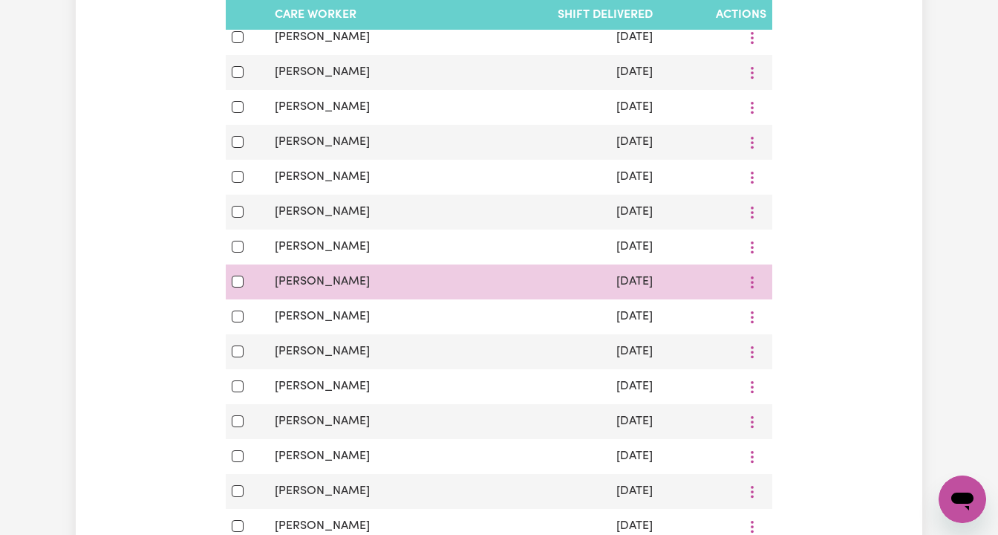
scroll to position [4586, 0]
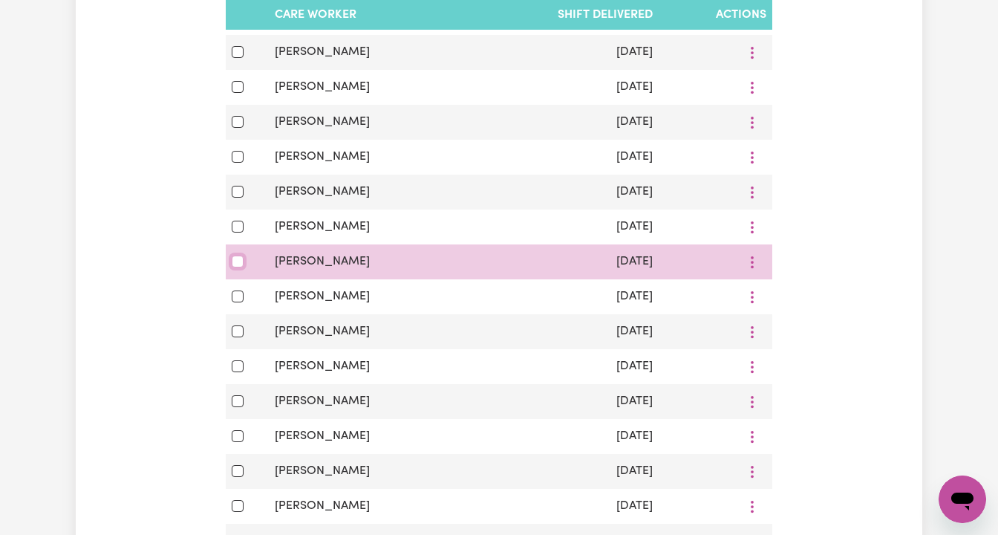
click at [235, 261] on input "checkbox" at bounding box center [238, 261] width 12 height 12
checkbox input "true"
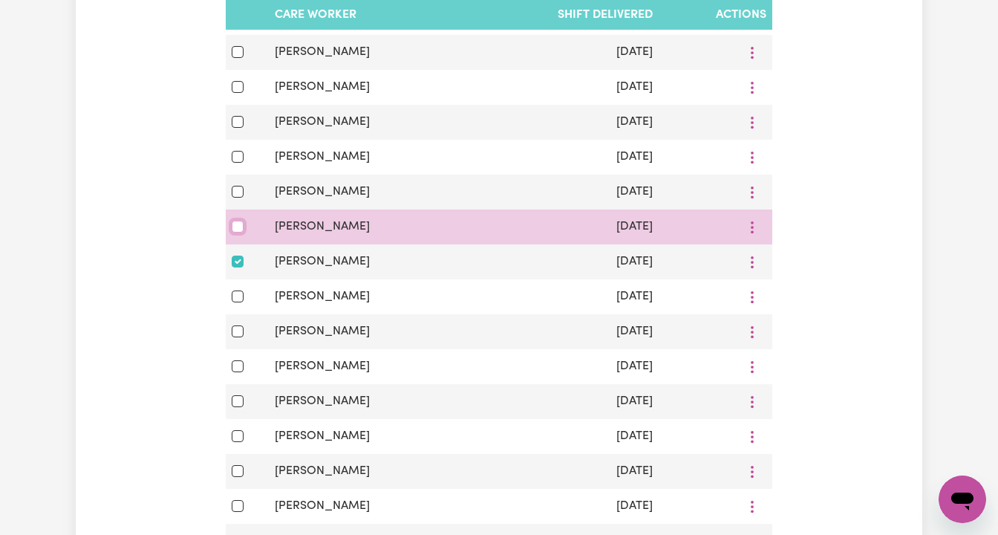
click at [235, 223] on input "checkbox" at bounding box center [238, 227] width 12 height 12
checkbox input "true"
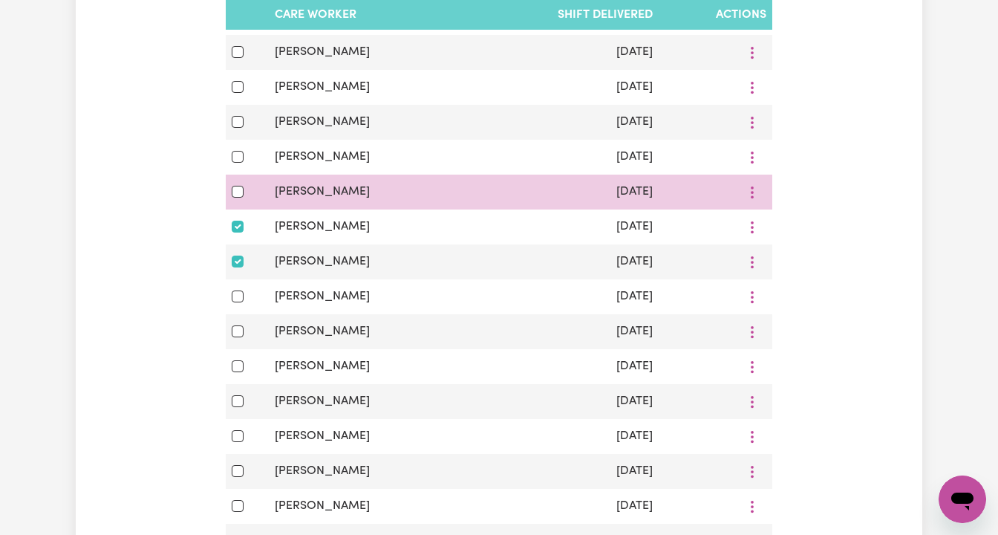
click at [236, 182] on td at bounding box center [247, 191] width 43 height 35
click at [238, 194] on input "checkbox" at bounding box center [238, 192] width 12 height 12
checkbox input "true"
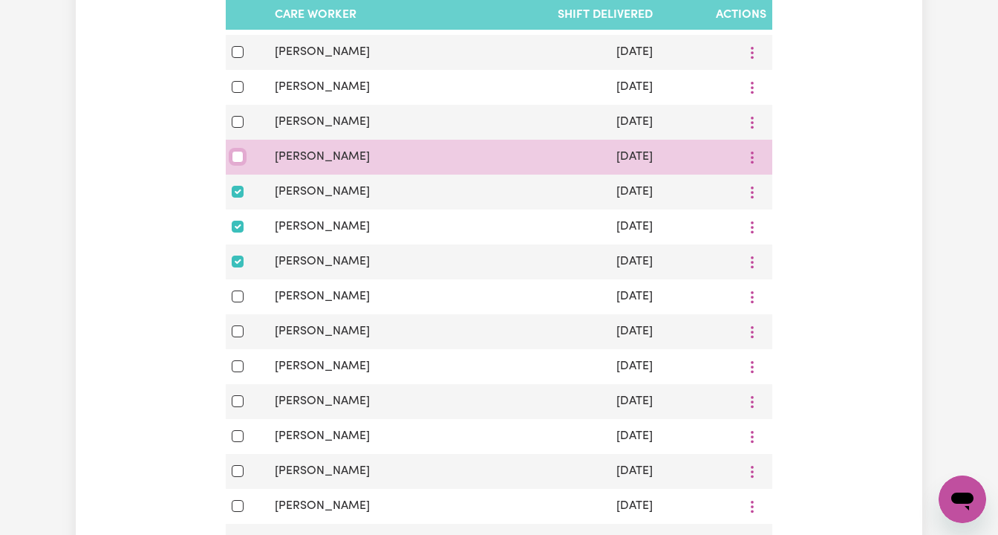
click at [238, 162] on input "checkbox" at bounding box center [238, 157] width 12 height 12
checkbox input "true"
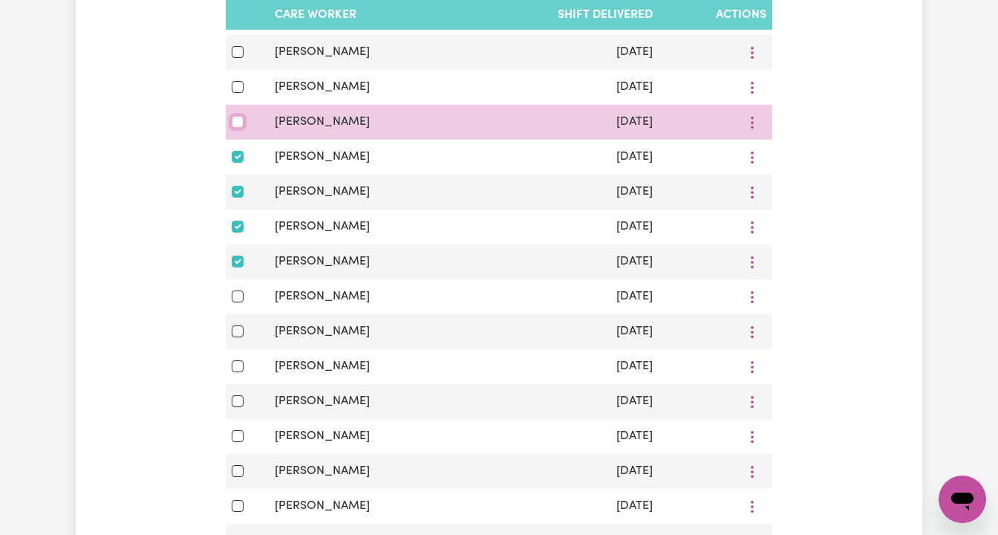
click at [238, 121] on input "checkbox" at bounding box center [238, 122] width 12 height 12
checkbox input "true"
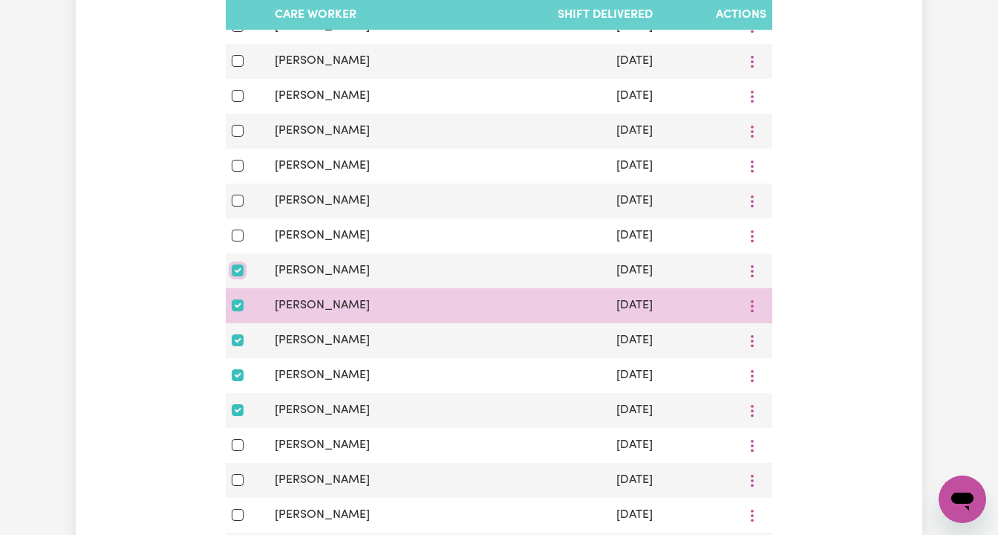
scroll to position [4435, 0]
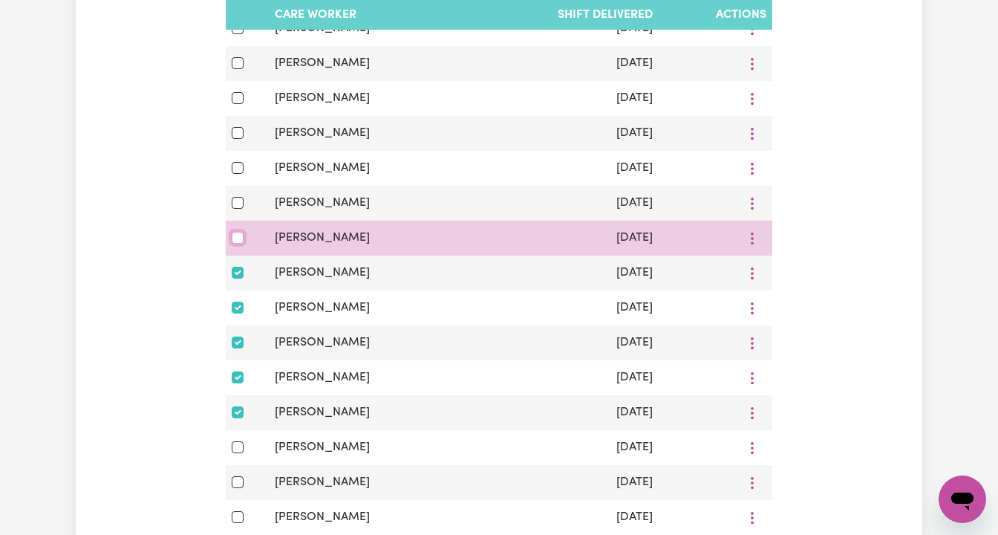
click at [238, 232] on input "checkbox" at bounding box center [238, 238] width 12 height 12
checkbox input "true"
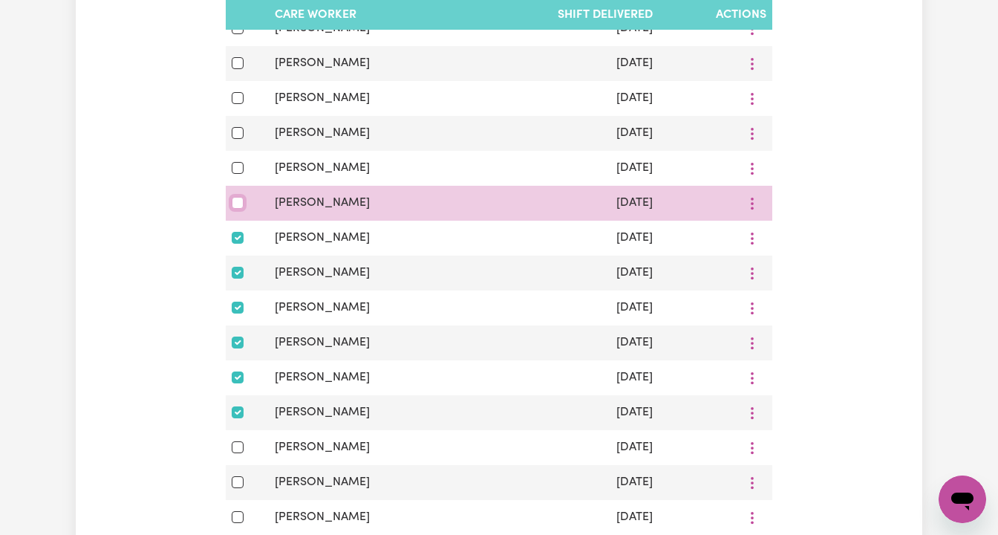
click at [238, 207] on input "checkbox" at bounding box center [238, 203] width 12 height 12
checkbox input "true"
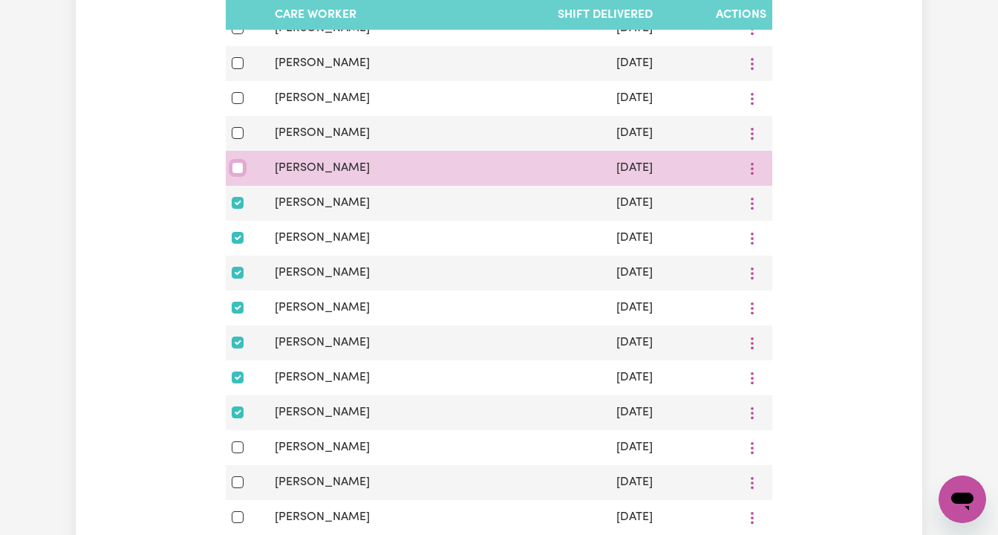
click at [236, 168] on input "checkbox" at bounding box center [238, 168] width 12 height 12
checkbox input "true"
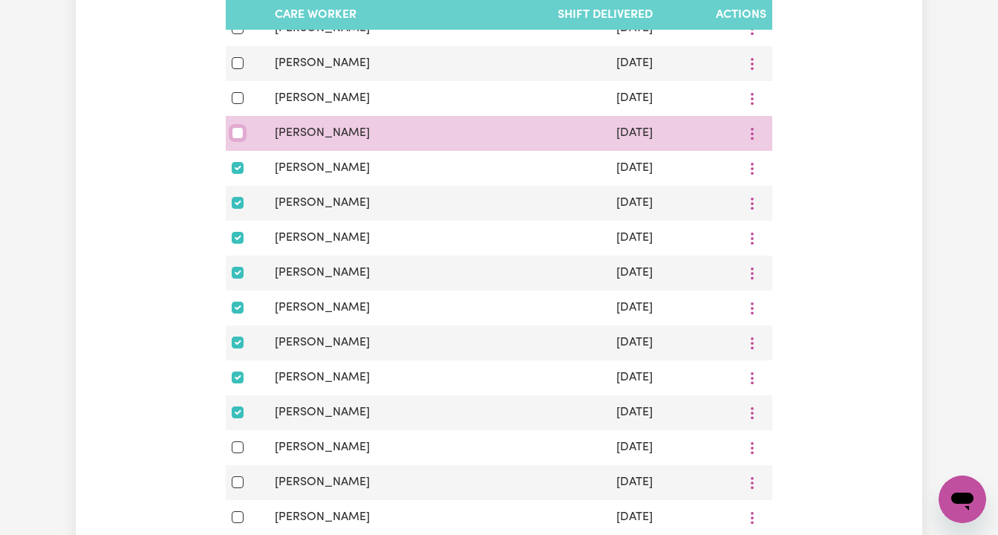
click at [235, 133] on input "checkbox" at bounding box center [238, 133] width 12 height 12
checkbox input "true"
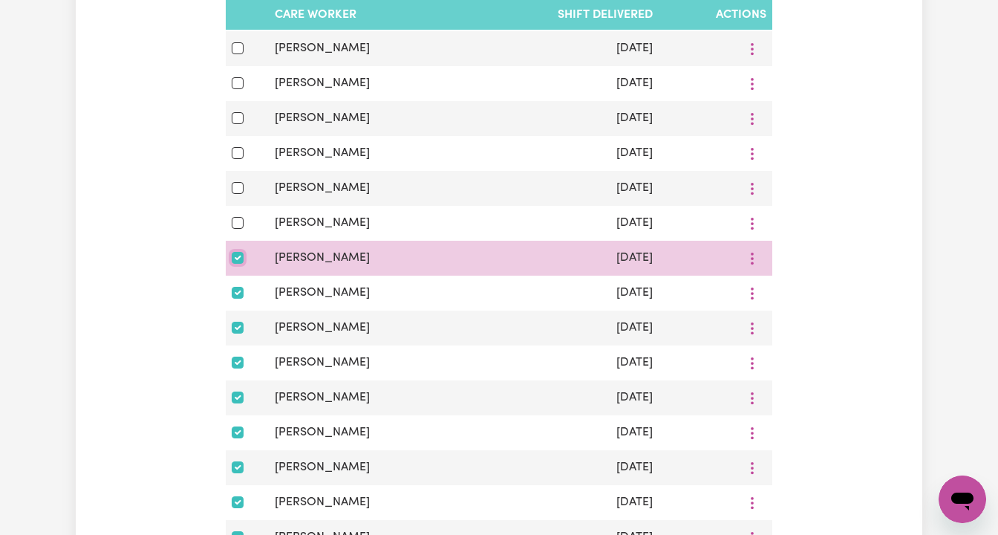
scroll to position [4307, 0]
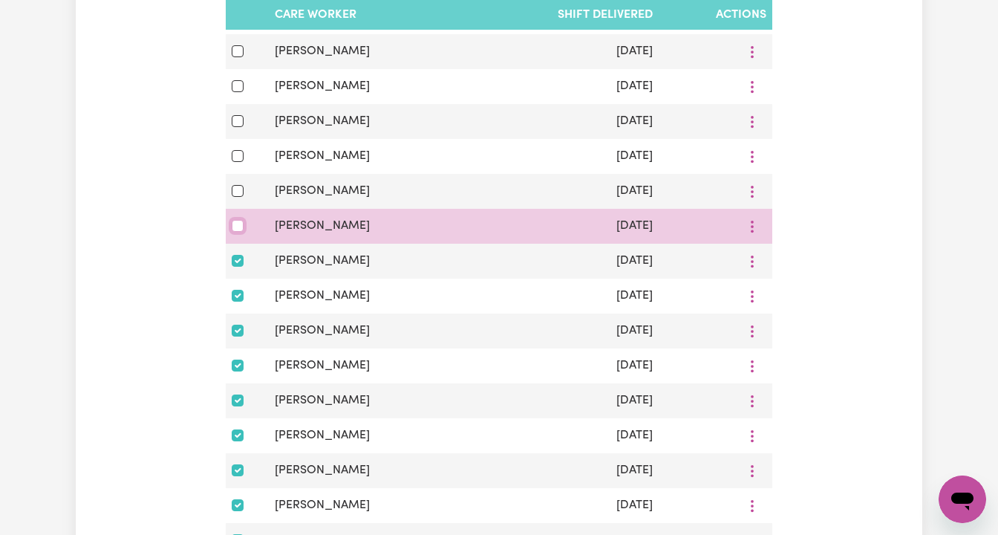
click at [237, 223] on input "checkbox" at bounding box center [238, 226] width 12 height 12
checkbox input "true"
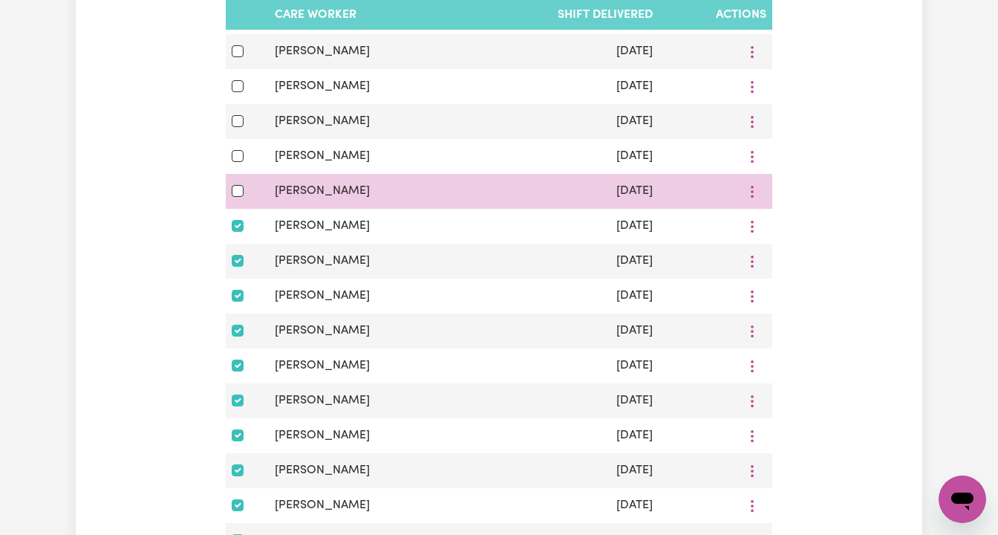
click at [239, 183] on div at bounding box center [247, 191] width 31 height 18
click at [239, 189] on input "checkbox" at bounding box center [238, 191] width 12 height 12
checkbox input "true"
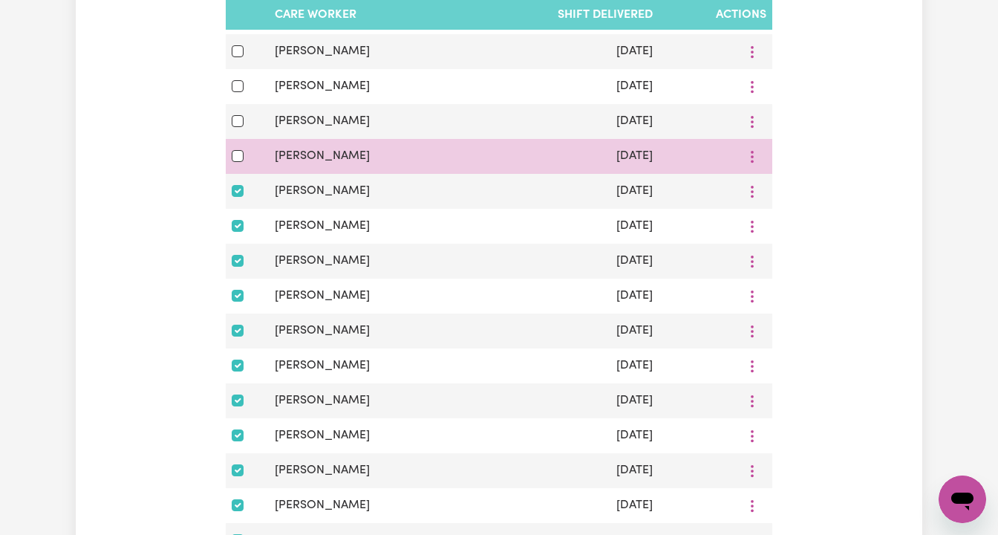
click at [239, 167] on td at bounding box center [247, 156] width 43 height 35
click at [238, 157] on input "checkbox" at bounding box center [238, 156] width 12 height 12
checkbox input "true"
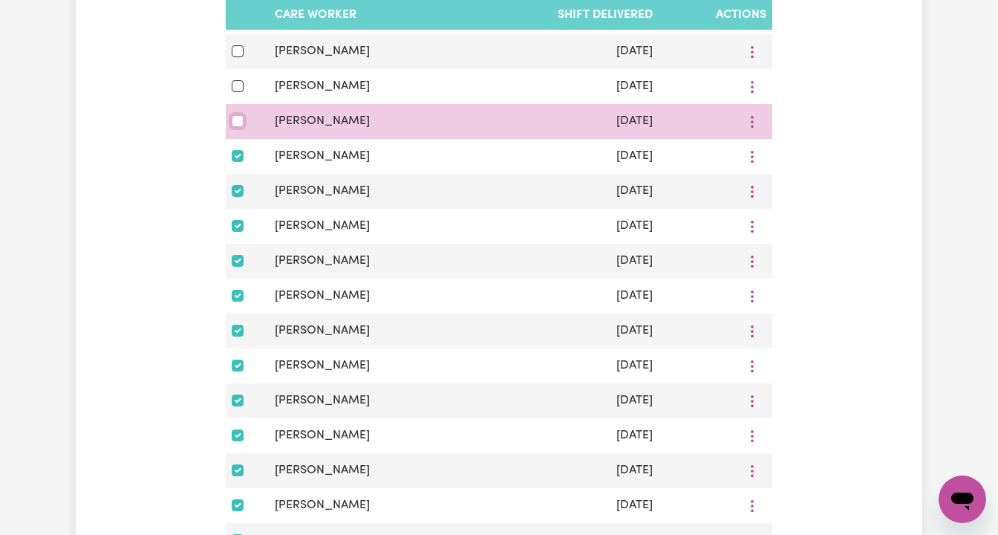
click at [236, 122] on input "checkbox" at bounding box center [238, 121] width 12 height 12
checkbox input "true"
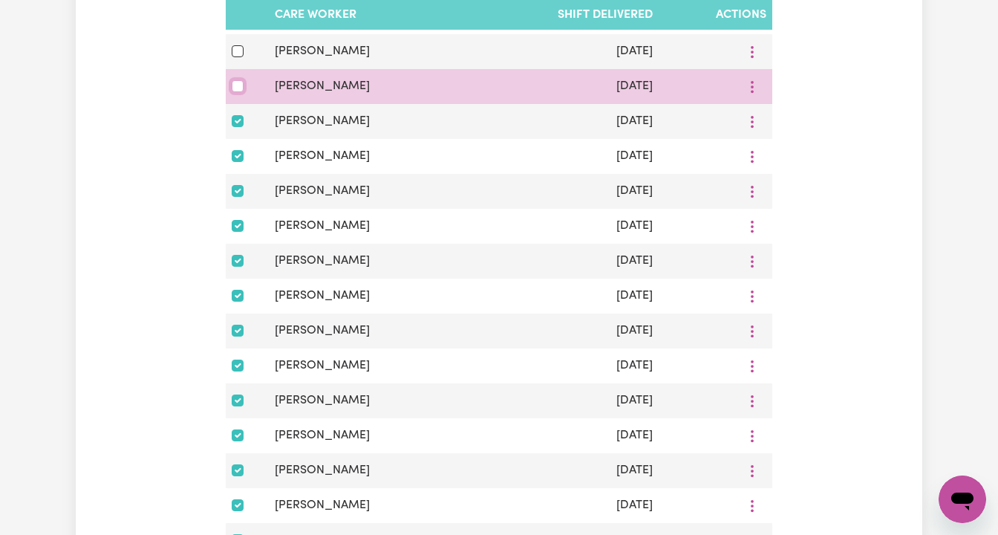
click at [235, 90] on input "checkbox" at bounding box center [238, 86] width 12 height 12
checkbox input "true"
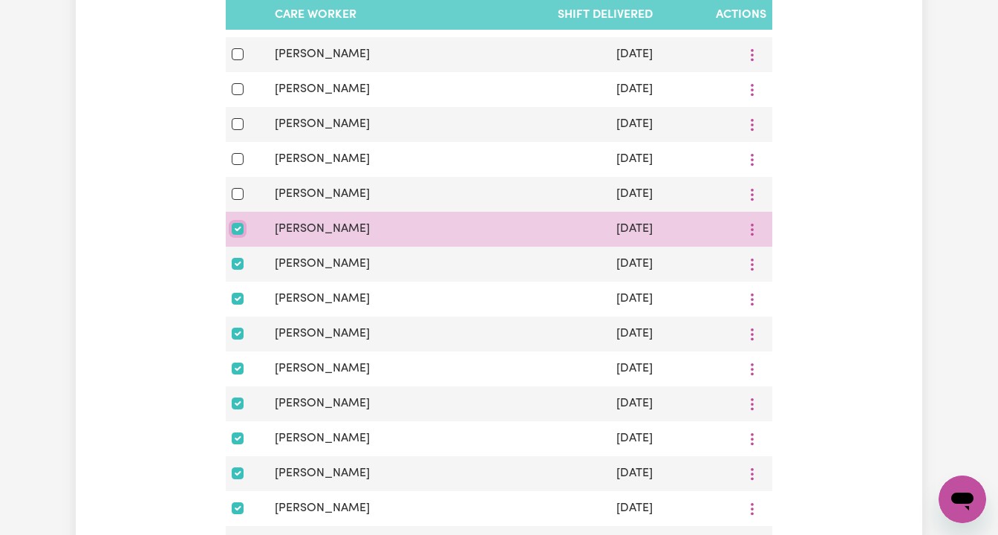
scroll to position [4164, 0]
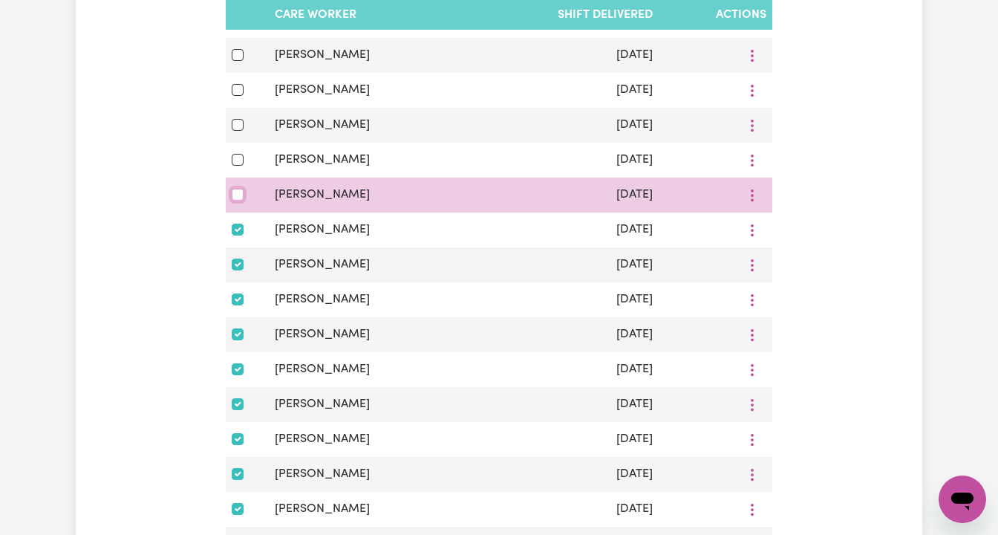
click at [235, 192] on input "checkbox" at bounding box center [238, 195] width 12 height 12
checkbox input "true"
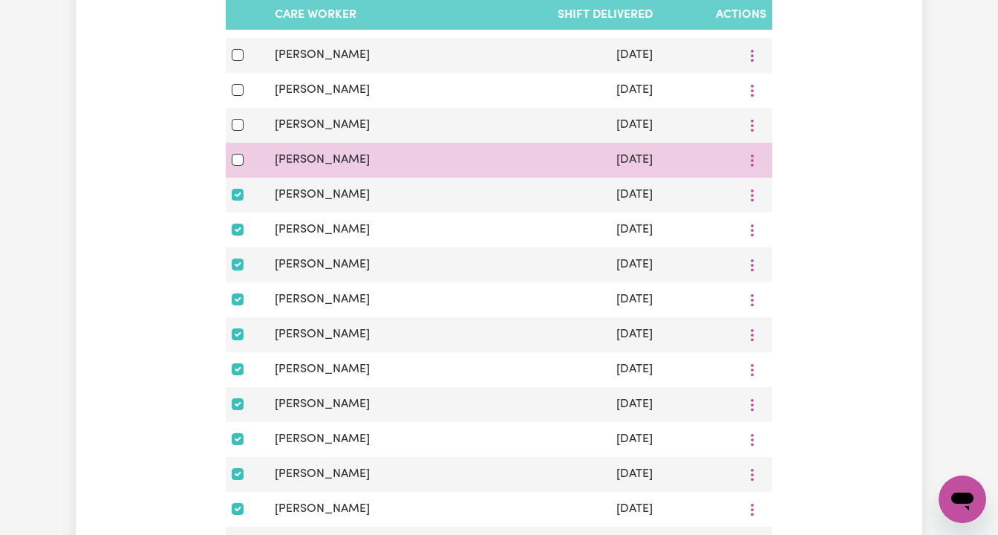
click at [235, 149] on td at bounding box center [247, 160] width 43 height 35
click at [239, 162] on input "checkbox" at bounding box center [238, 160] width 12 height 12
checkbox input "true"
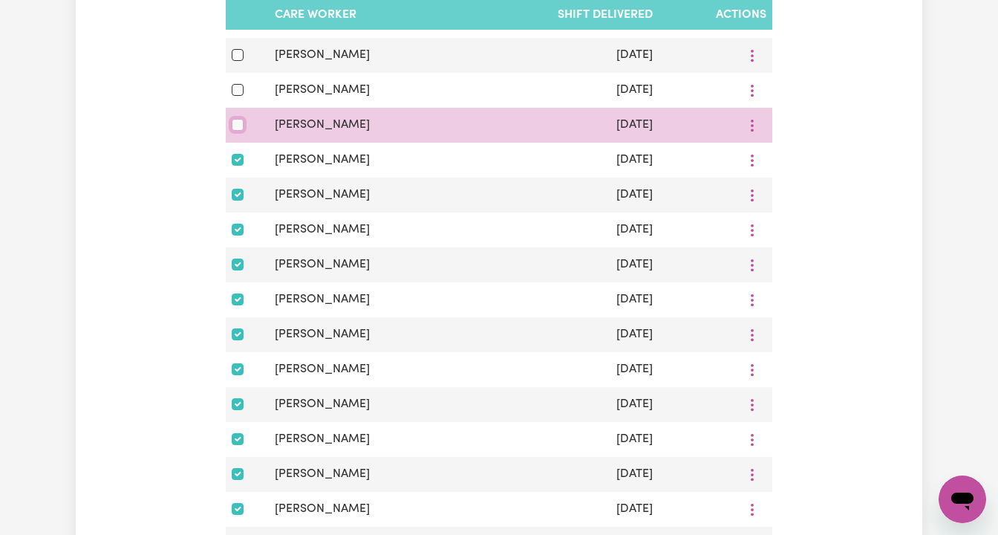
click at [238, 125] on input "checkbox" at bounding box center [238, 125] width 12 height 12
checkbox input "true"
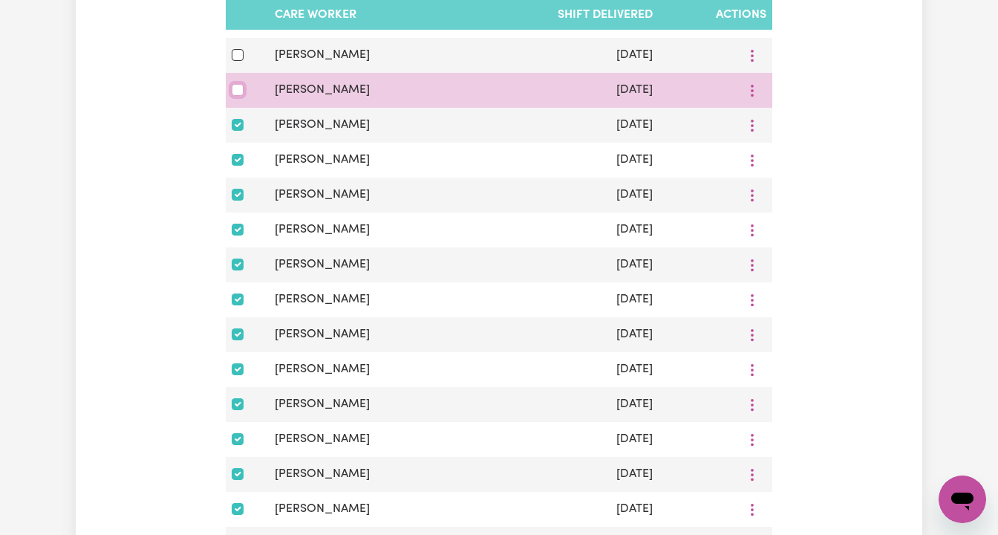
click at [235, 92] on input "checkbox" at bounding box center [238, 90] width 12 height 12
checkbox input "true"
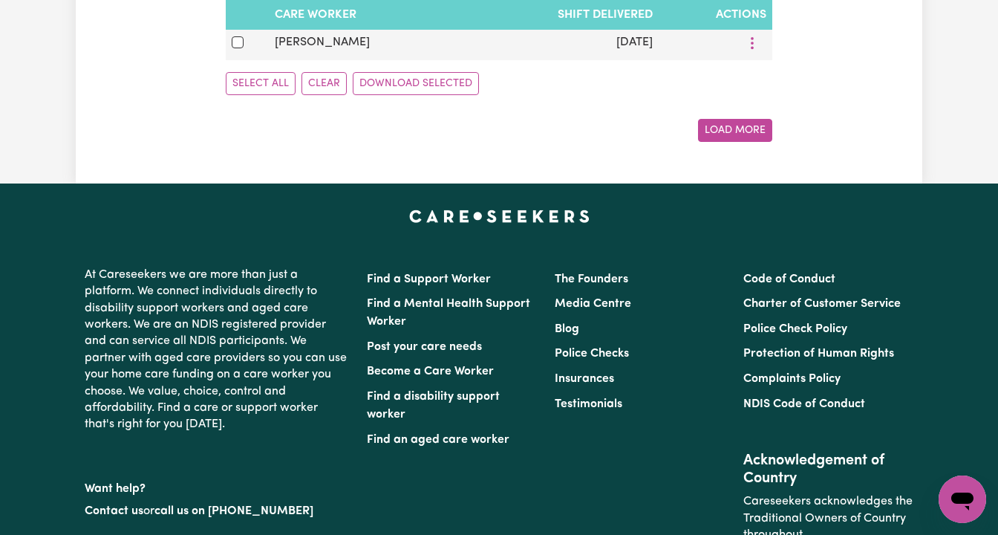
scroll to position [5574, 0]
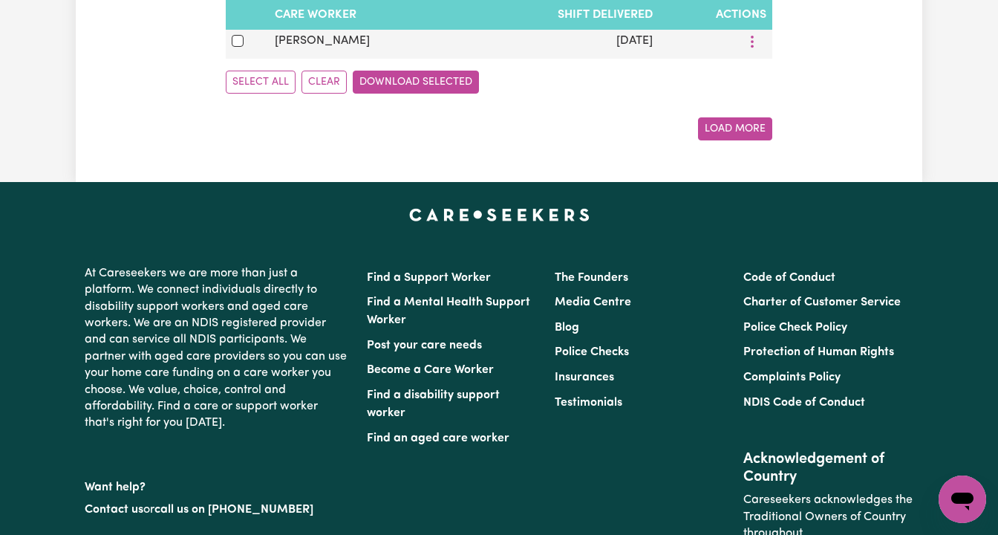
click at [427, 88] on button "Download Selected" at bounding box center [416, 82] width 126 height 23
